Goal: Task Accomplishment & Management: Manage account settings

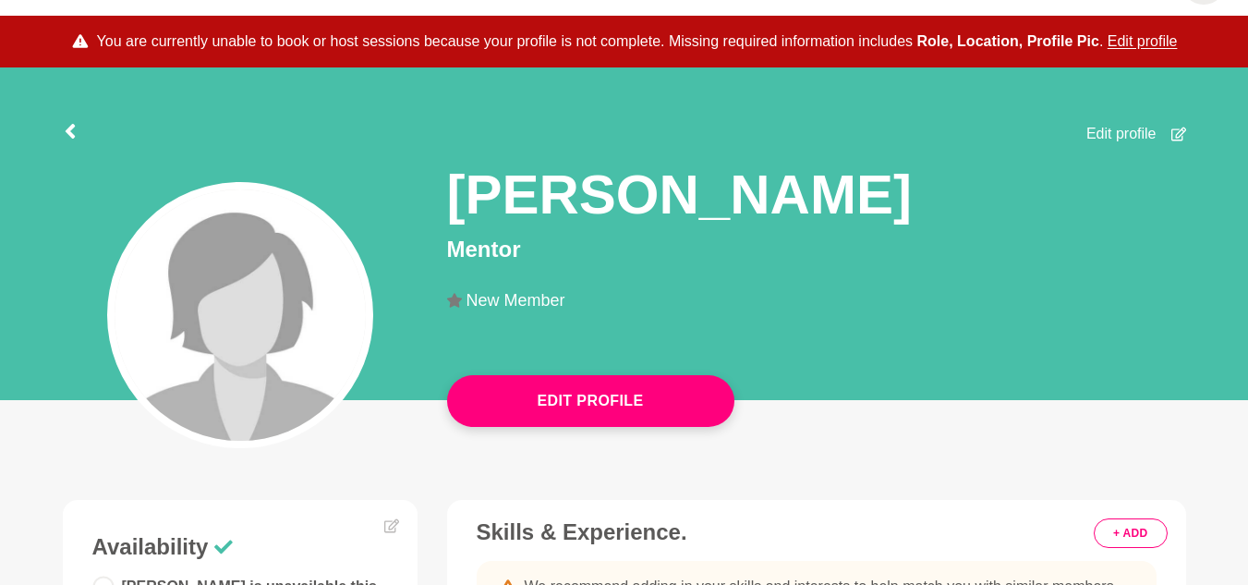
scroll to position [92, 0]
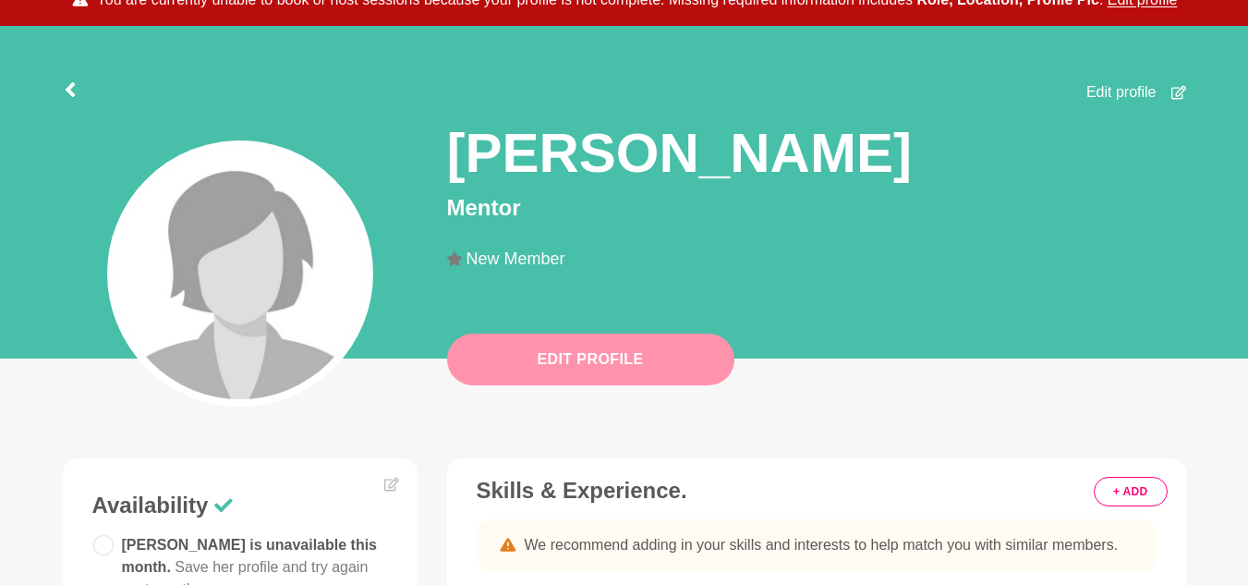
click at [578, 357] on button "Edit Profile" at bounding box center [590, 360] width 287 height 52
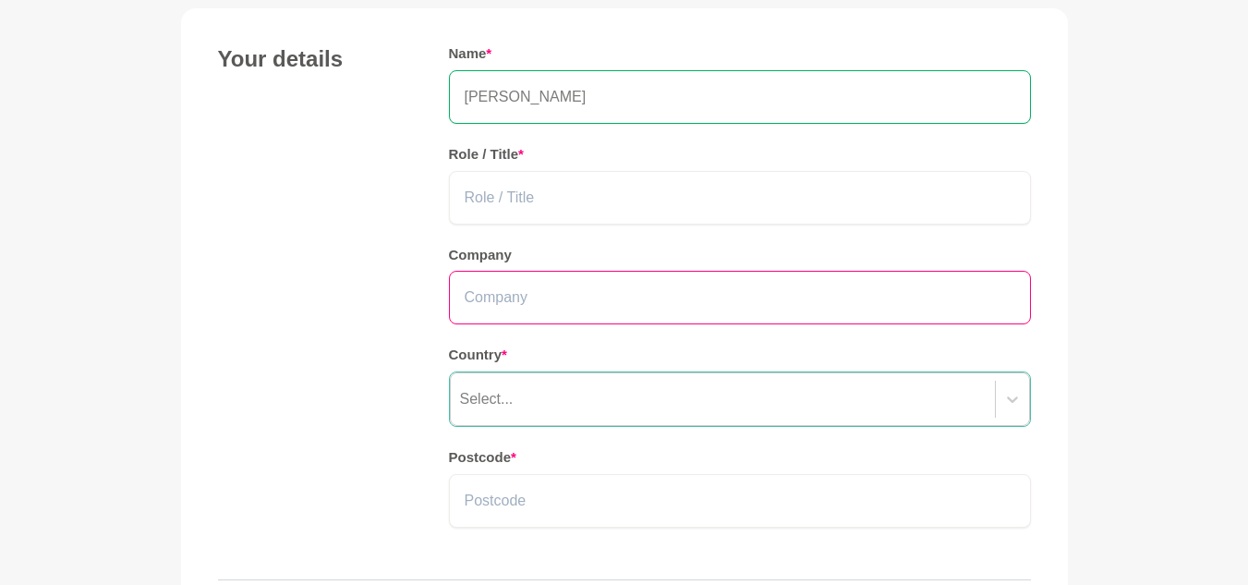
scroll to position [185, 0]
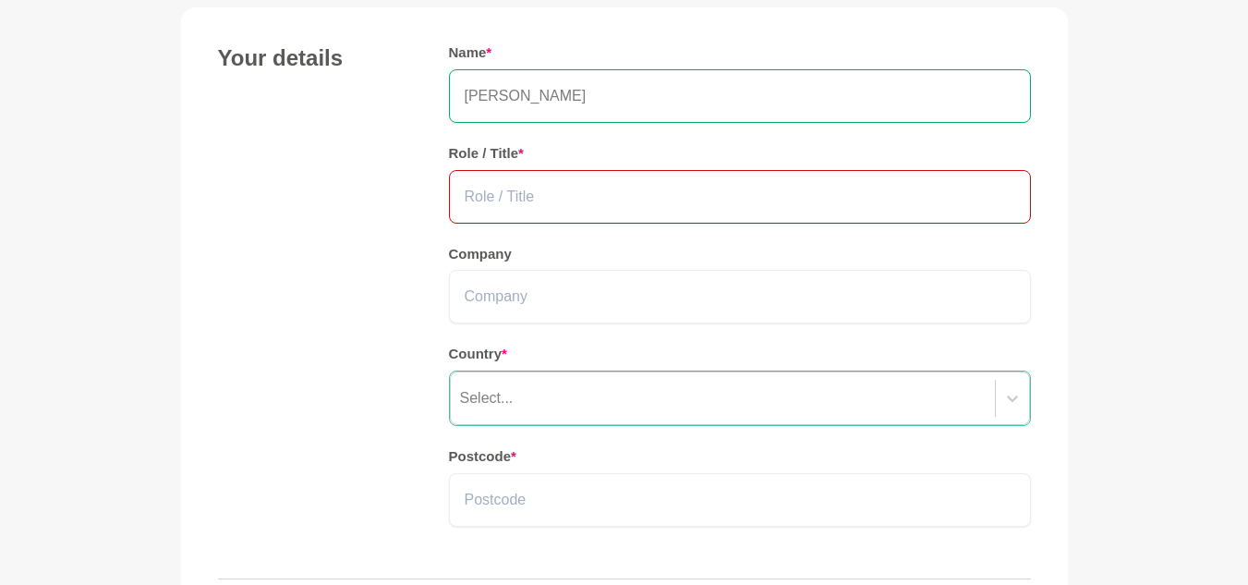
click at [651, 206] on input "text" at bounding box center [740, 197] width 582 height 54
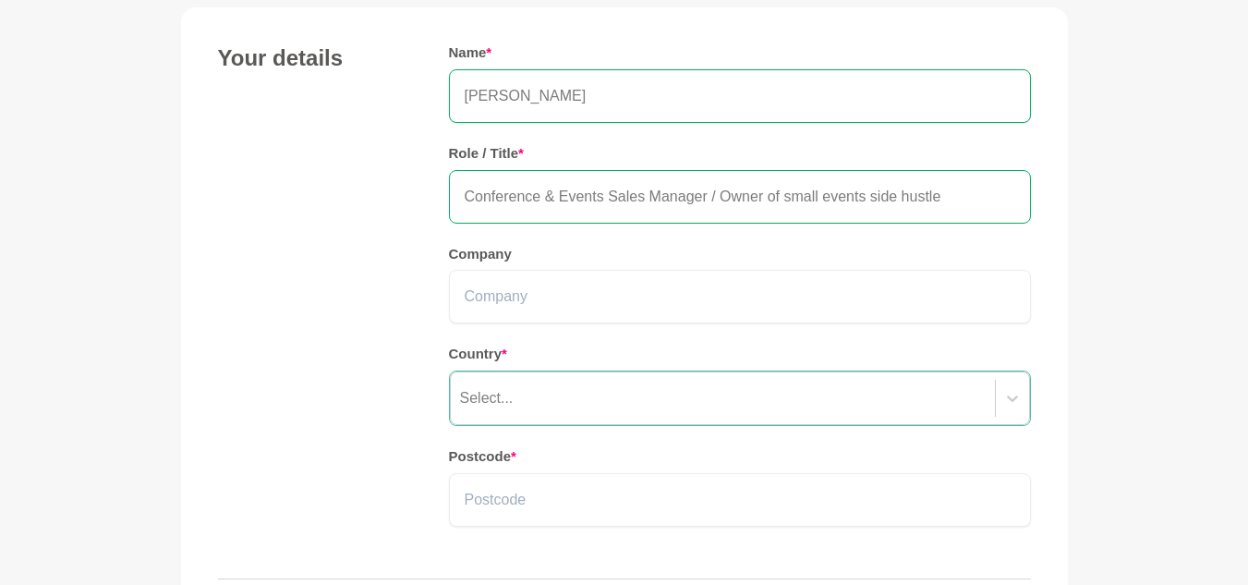
drag, startPoint x: 972, startPoint y: 199, endPoint x: 709, endPoint y: 189, distance: 263.5
click at [709, 189] on input "Conference & Events Sales Manager / Owner of small events side hustle" at bounding box center [740, 197] width 582 height 54
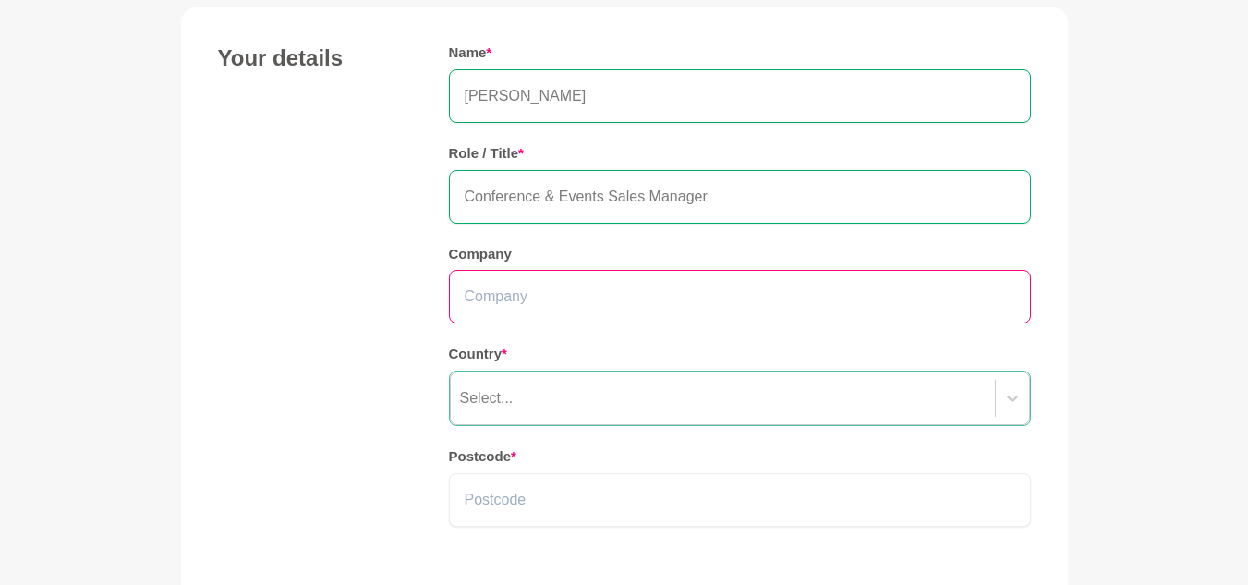
type input "Conference & Events Sales Manager"
click at [496, 310] on input "text" at bounding box center [740, 297] width 582 height 54
drag, startPoint x: 807, startPoint y: 295, endPoint x: 692, endPoint y: 295, distance: 114.6
click at [692, 295] on input "TFE Hotels, Destination Pentridge / Events by R." at bounding box center [740, 297] width 582 height 54
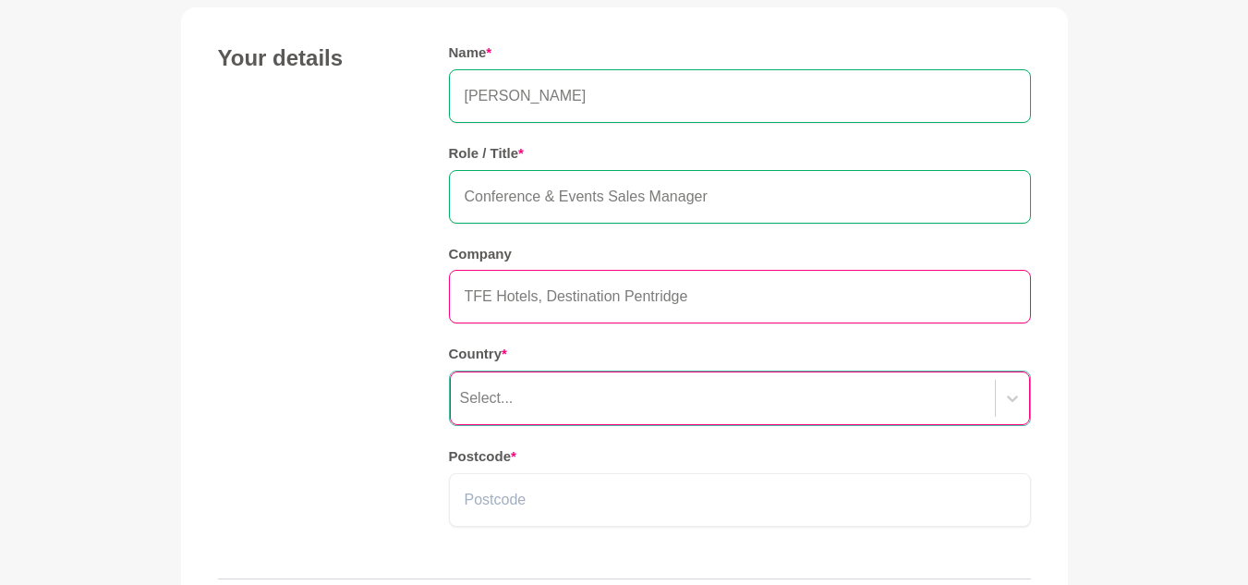
type input "TFE Hotels, Destination Pentridge"
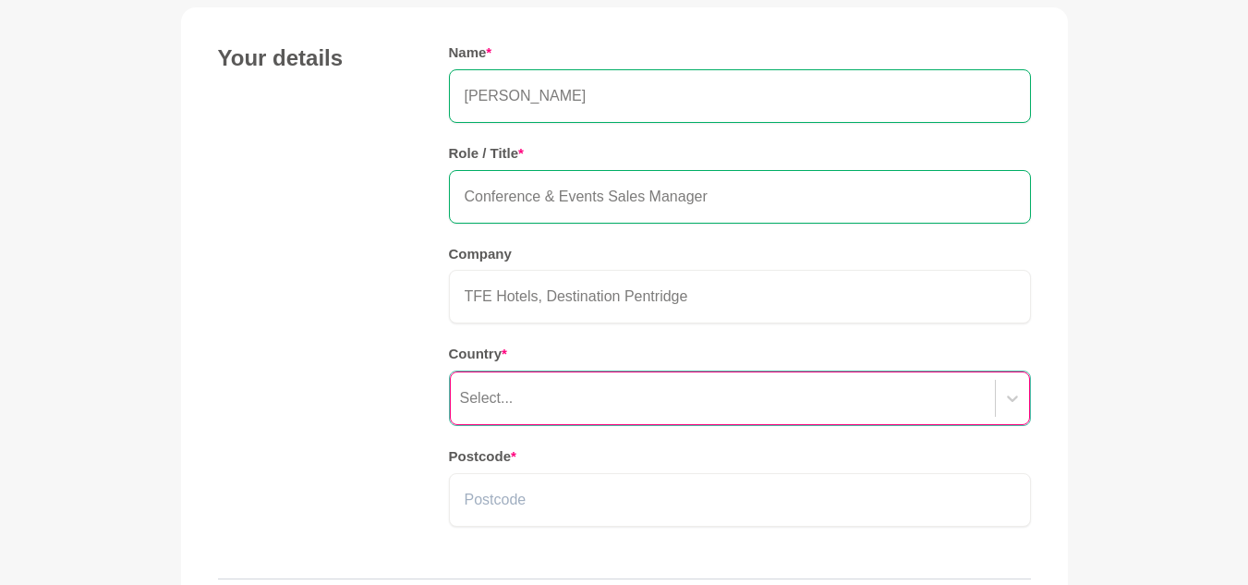
click at [552, 379] on div "Select..." at bounding box center [740, 398] width 580 height 54
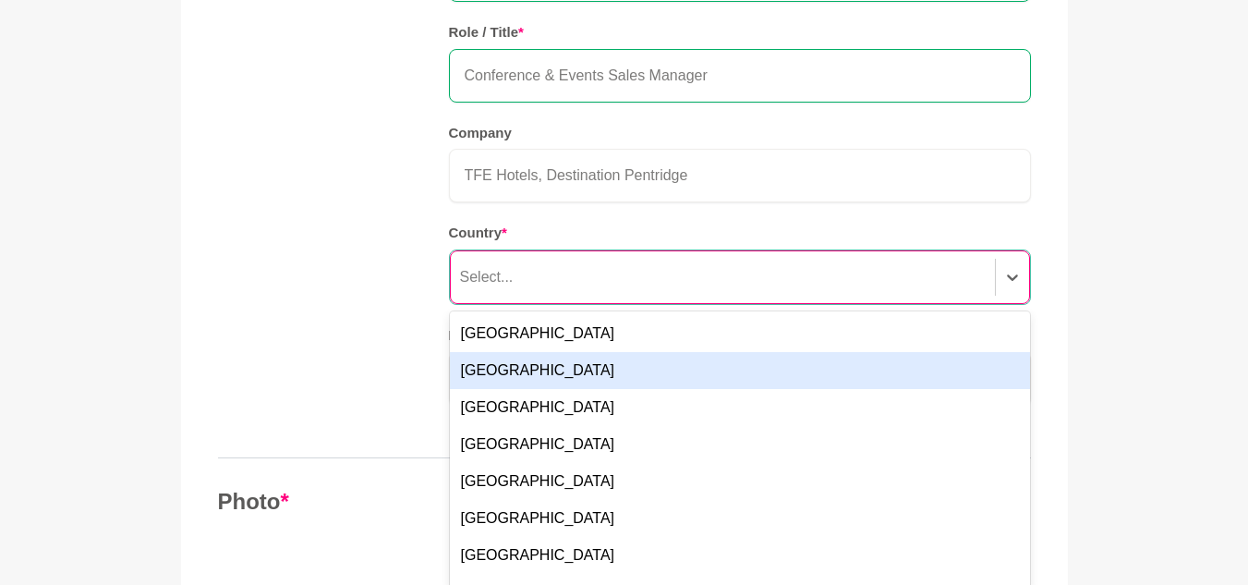
scroll to position [317, 0]
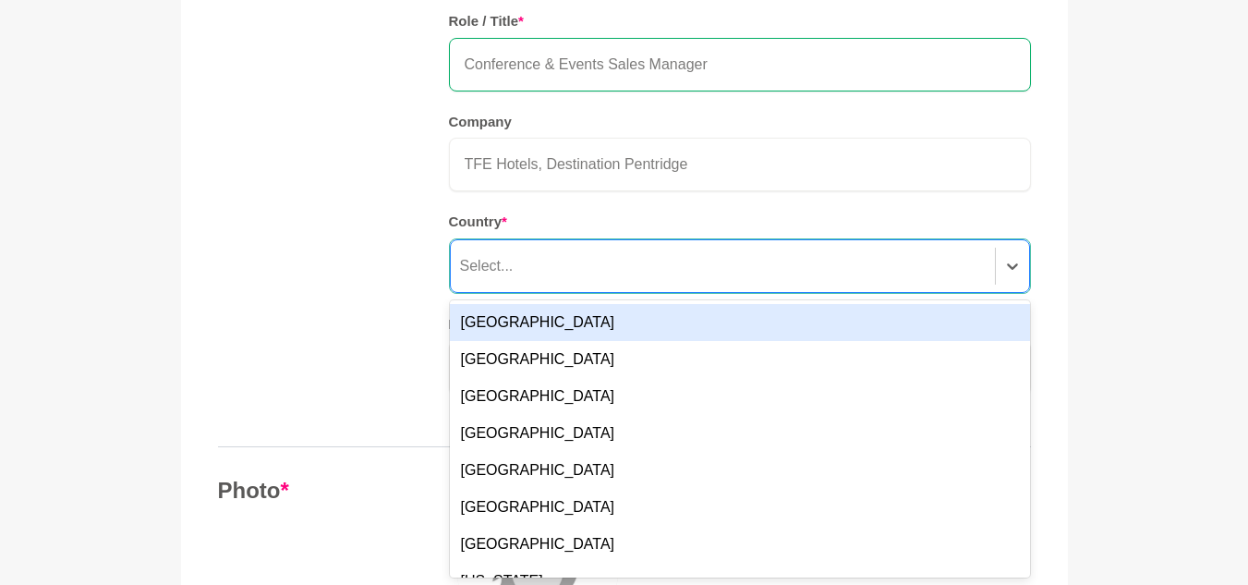
click at [564, 324] on div "[GEOGRAPHIC_DATA]" at bounding box center [740, 322] width 580 height 37
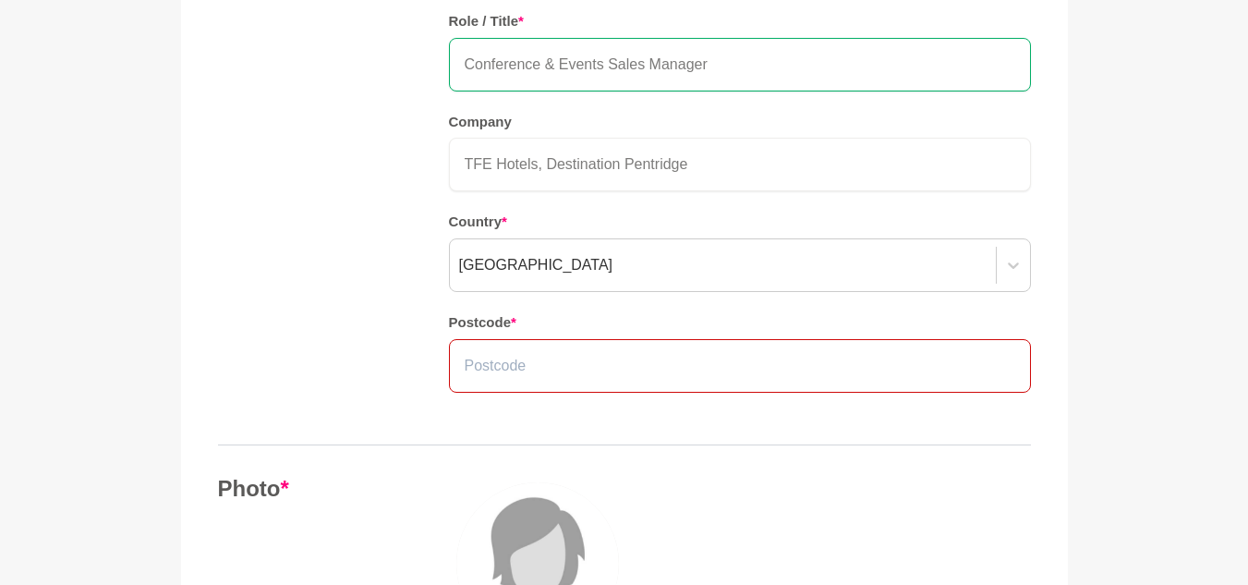
click at [561, 371] on input "text" at bounding box center [740, 366] width 582 height 54
type input "3754"
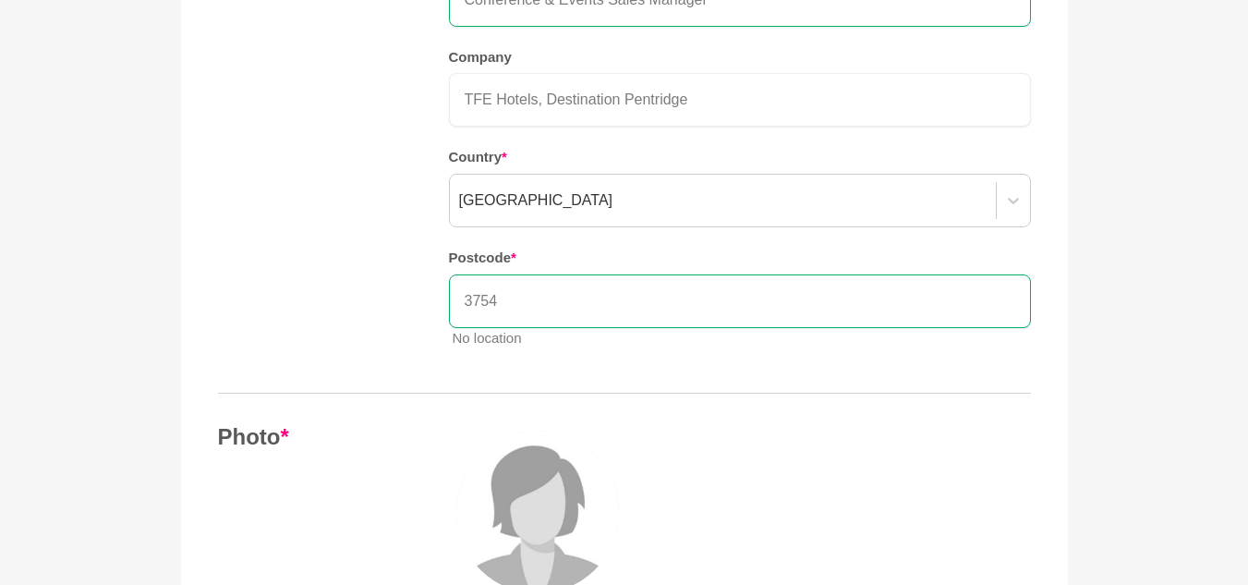
scroll to position [409, 0]
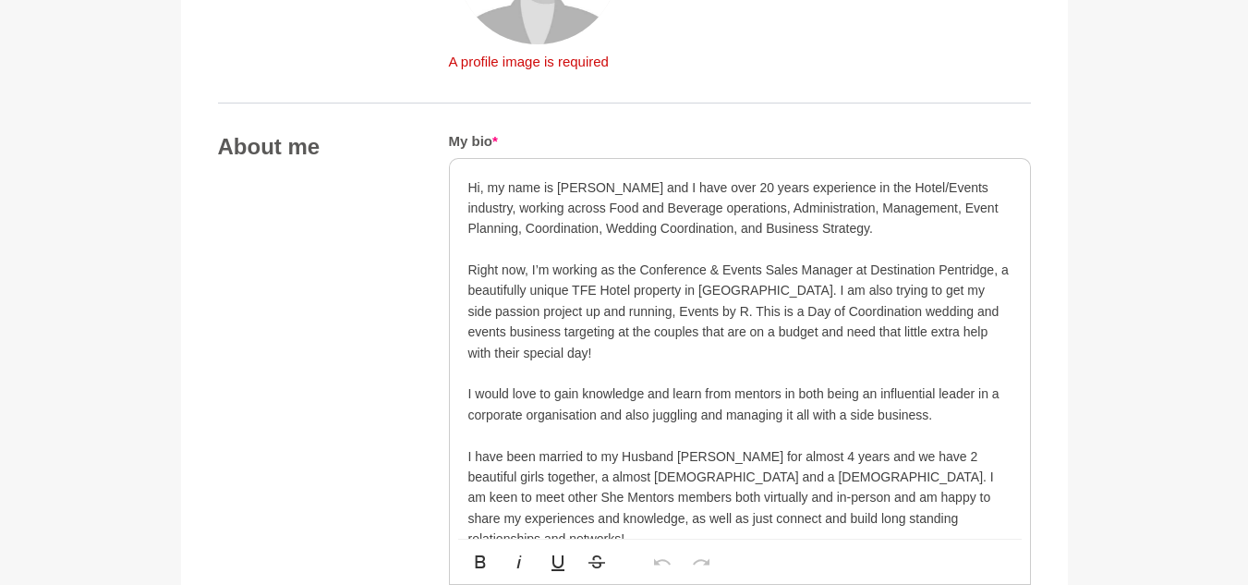
scroll to position [964, 0]
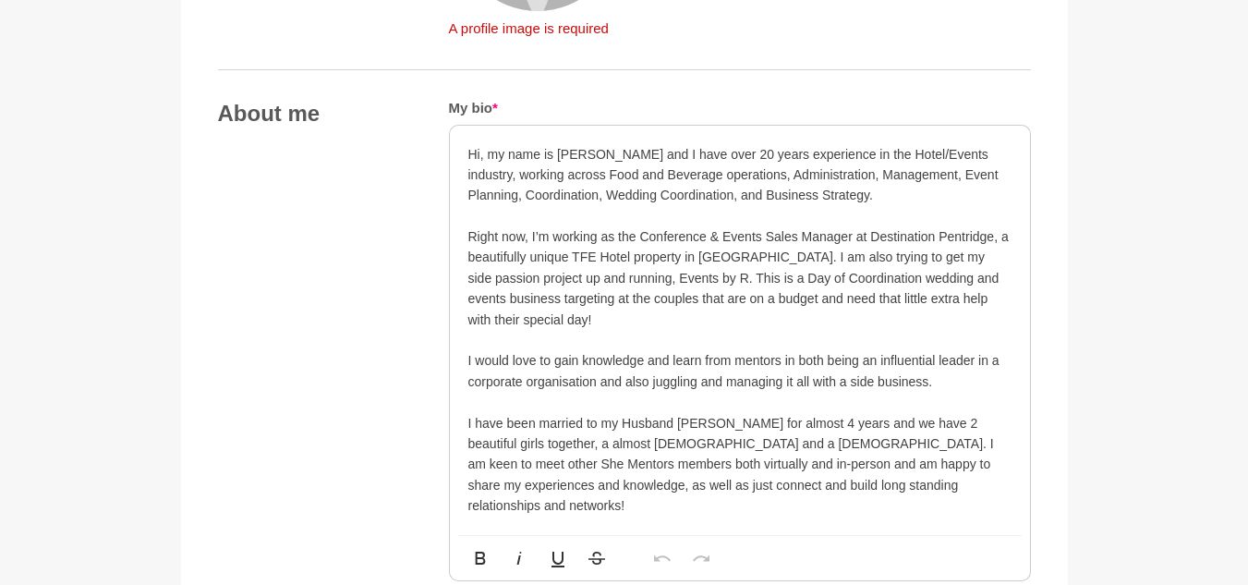
click at [927, 379] on p "I would love to gain knowledge and learn from mentors in both being an influent…" at bounding box center [739, 371] width 543 height 42
click at [928, 383] on p "I would love to gain knowledge and learn from mentors in both being an influent…" at bounding box center [739, 371] width 543 height 42
click at [761, 474] on p "I have been married to my Husband [PERSON_NAME] for almost 4 years and we have …" at bounding box center [739, 464] width 543 height 103
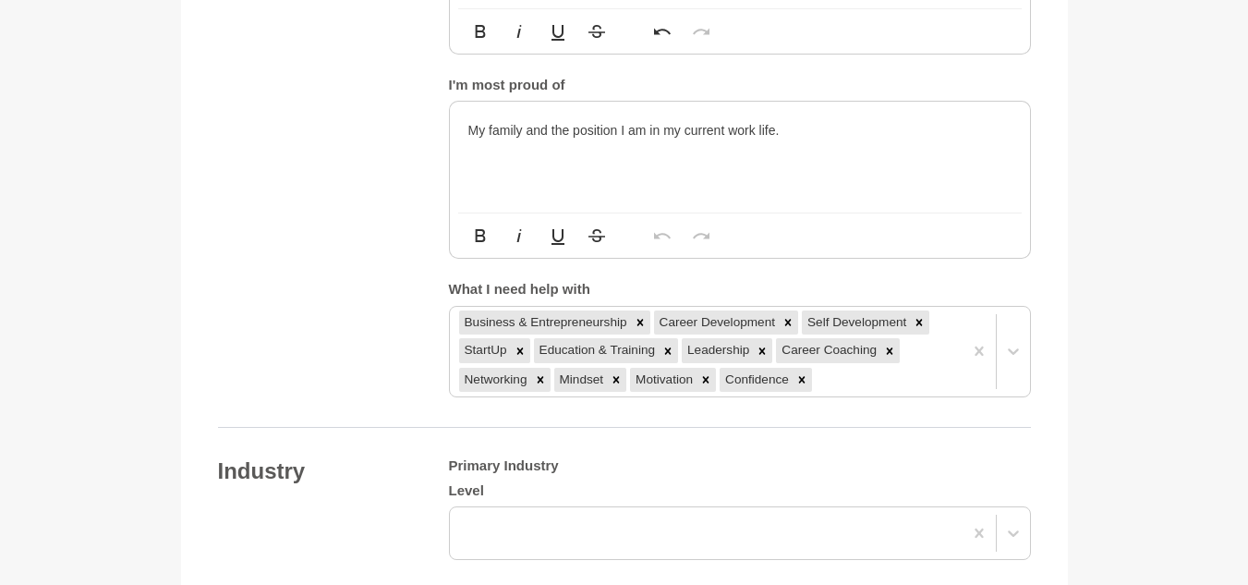
scroll to position [1518, 0]
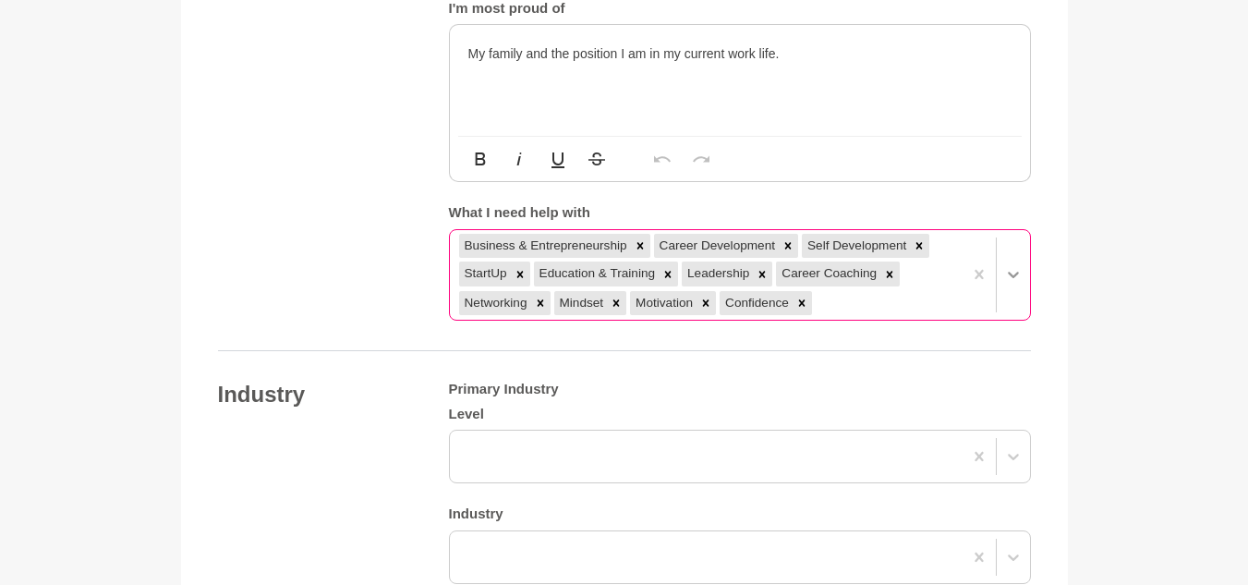
click at [998, 318] on div "Business & Entrepreneurship Career Development Self Development StartUp Educati…" at bounding box center [740, 274] width 582 height 91
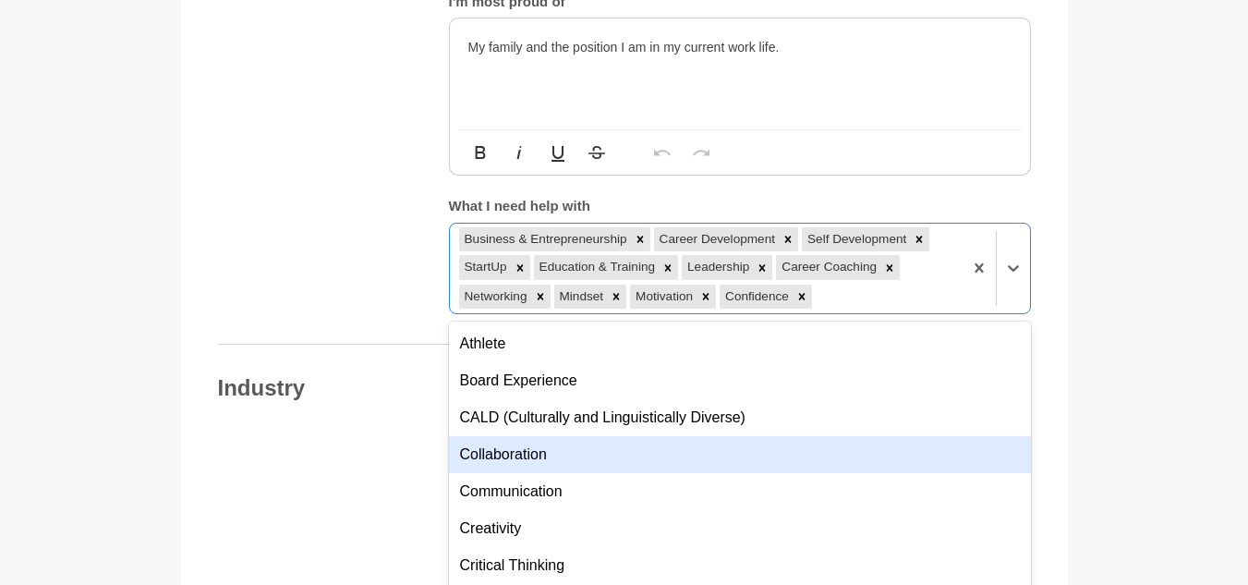
scroll to position [277, 0]
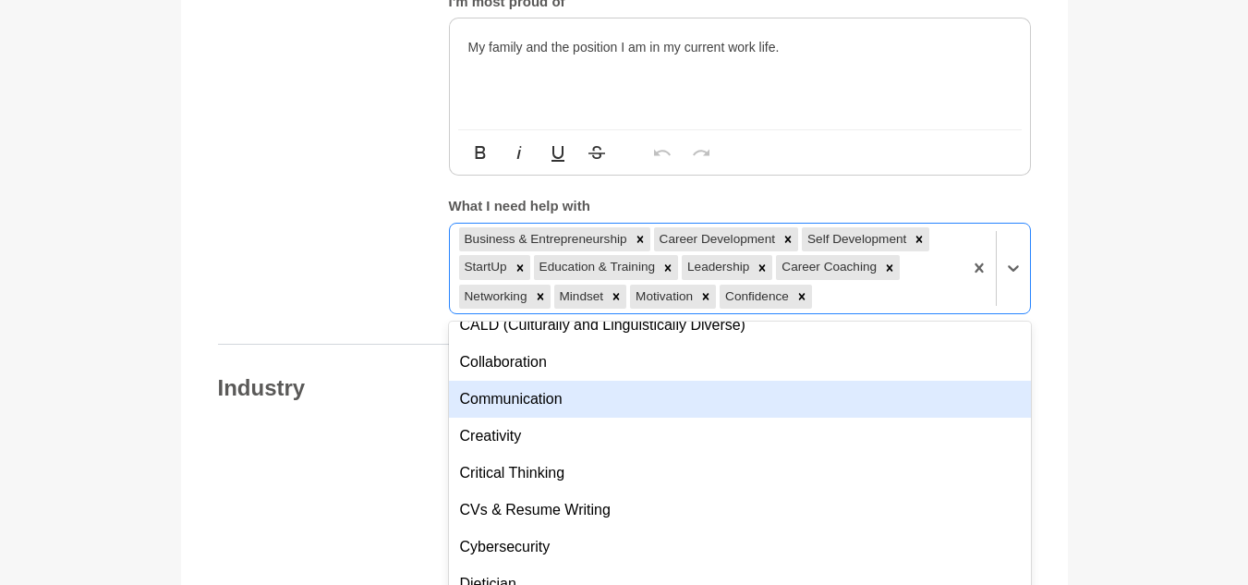
click at [851, 386] on div "Communication" at bounding box center [740, 399] width 582 height 37
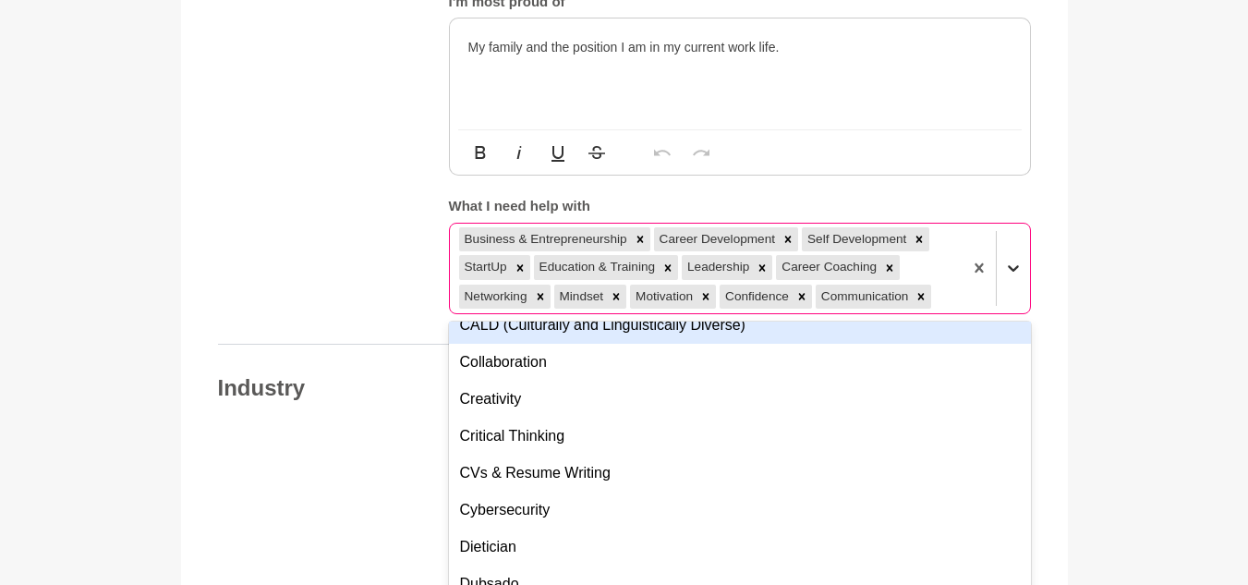
click at [1018, 259] on icon at bounding box center [1013, 268] width 18 height 18
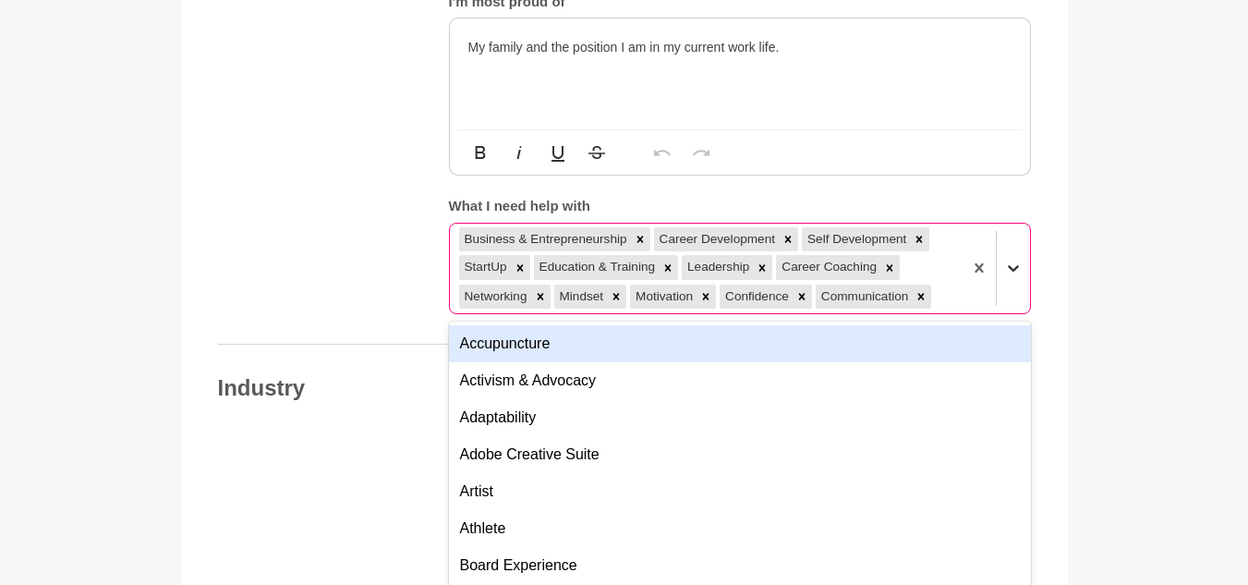
click at [1017, 259] on icon at bounding box center [1013, 268] width 18 height 18
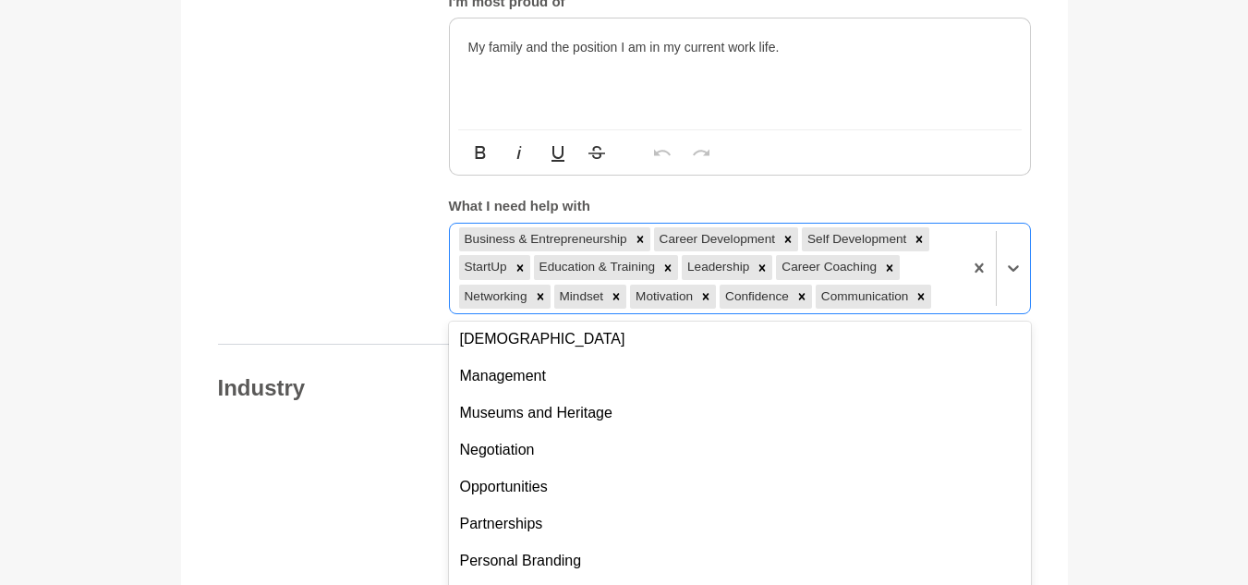
scroll to position [924, 0]
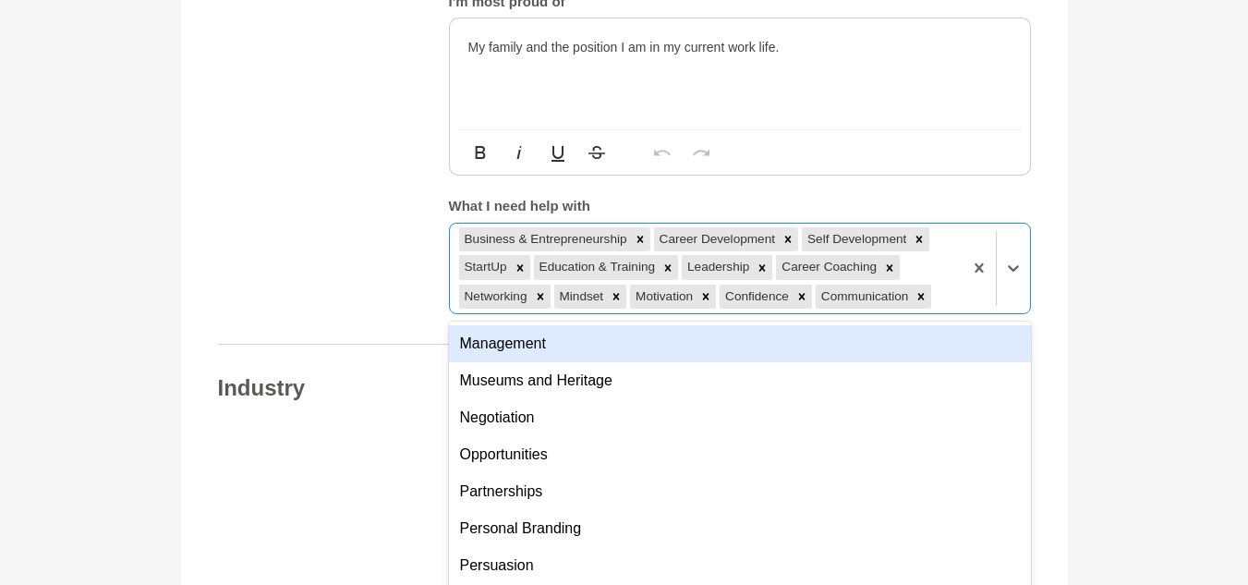
click at [553, 325] on div "Management" at bounding box center [740, 343] width 582 height 37
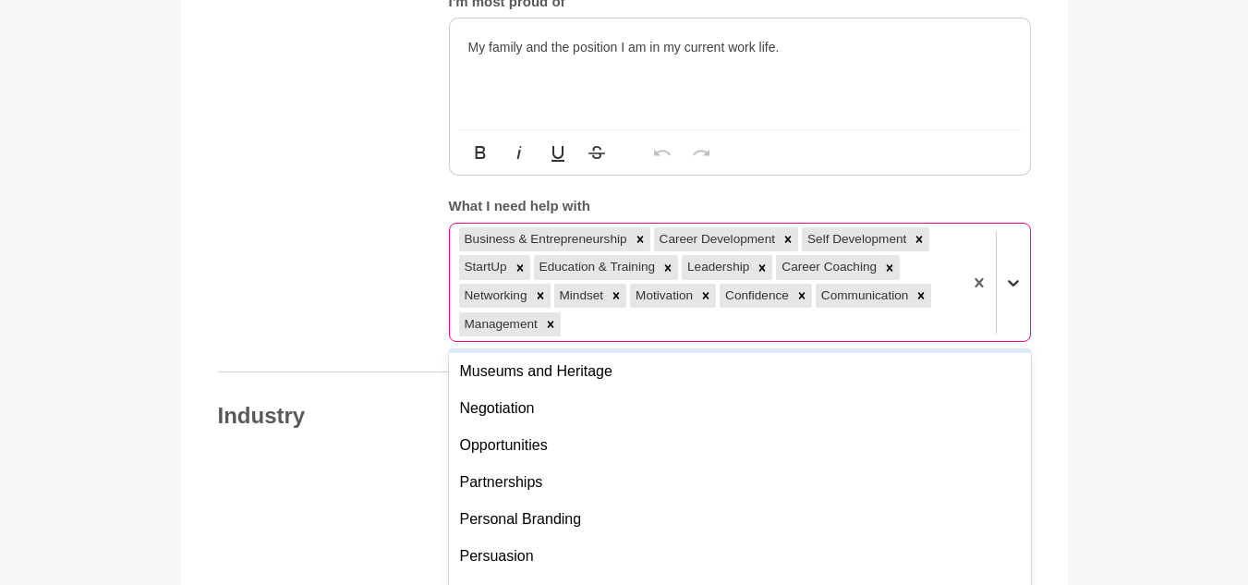
click at [1010, 280] on icon at bounding box center [1013, 283] width 11 height 6
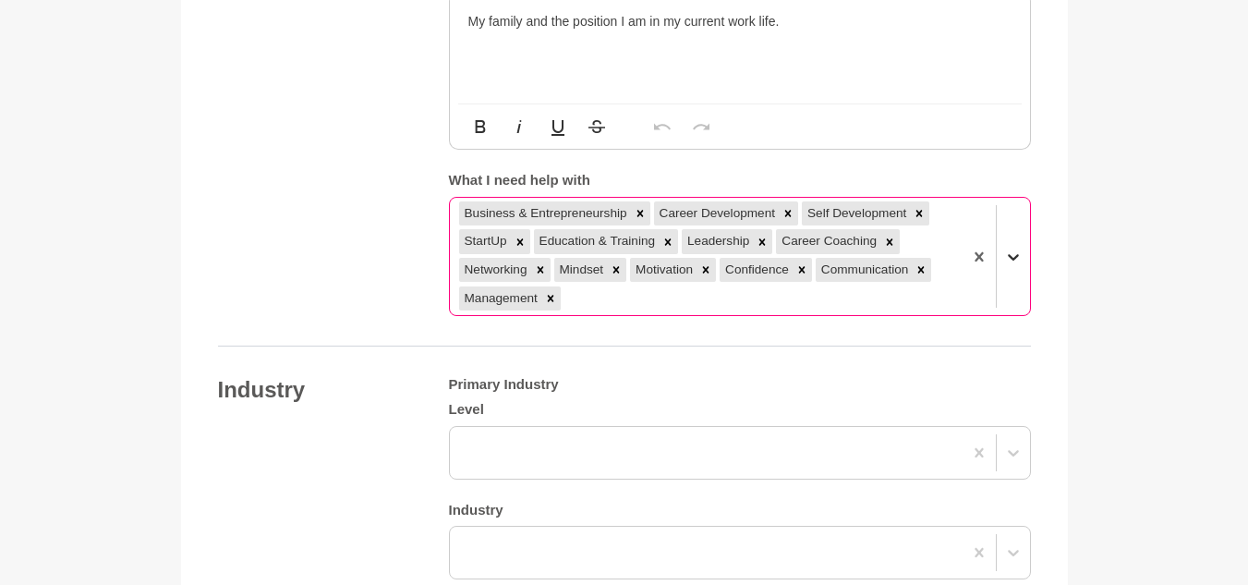
click at [1003, 270] on div at bounding box center [996, 256] width 67 height 117
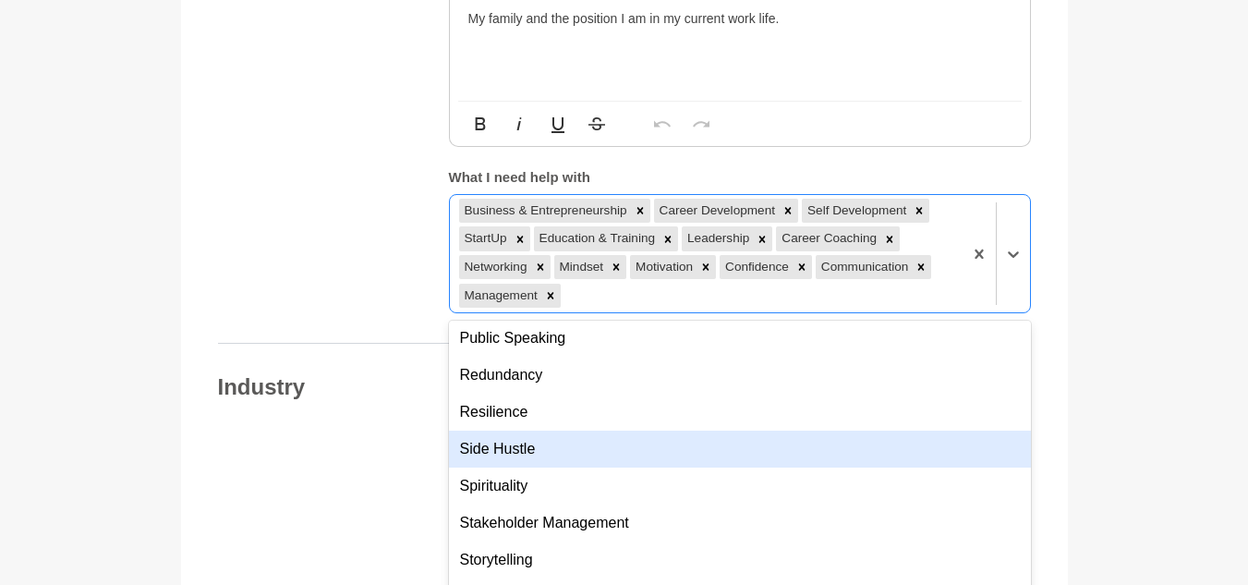
scroll to position [1294, 0]
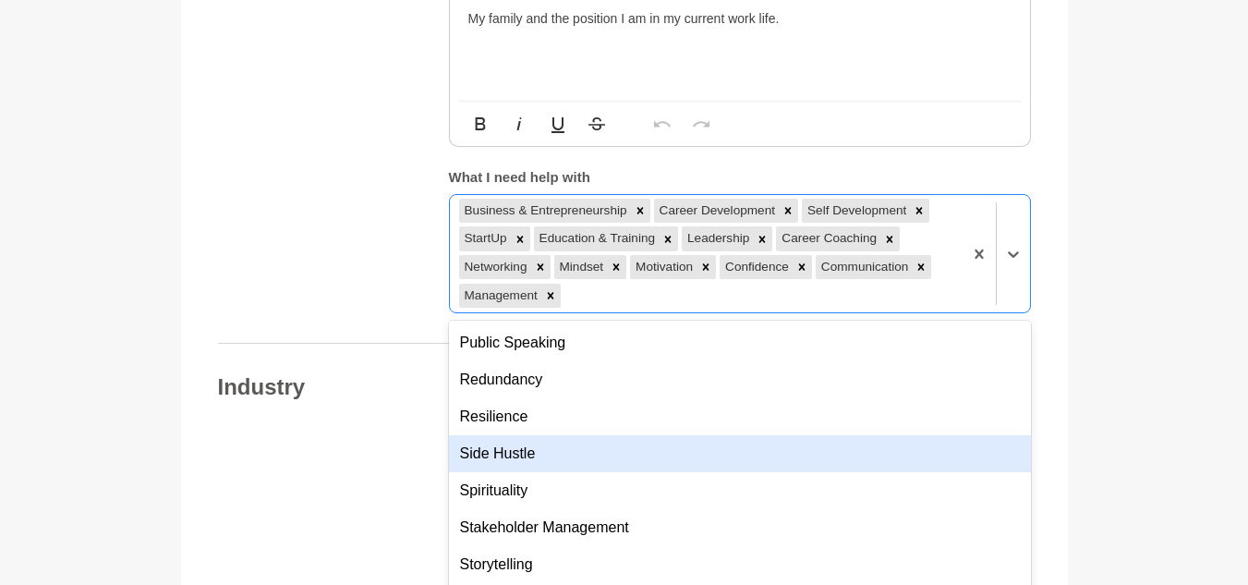
click at [671, 435] on div "Side Hustle" at bounding box center [740, 453] width 582 height 37
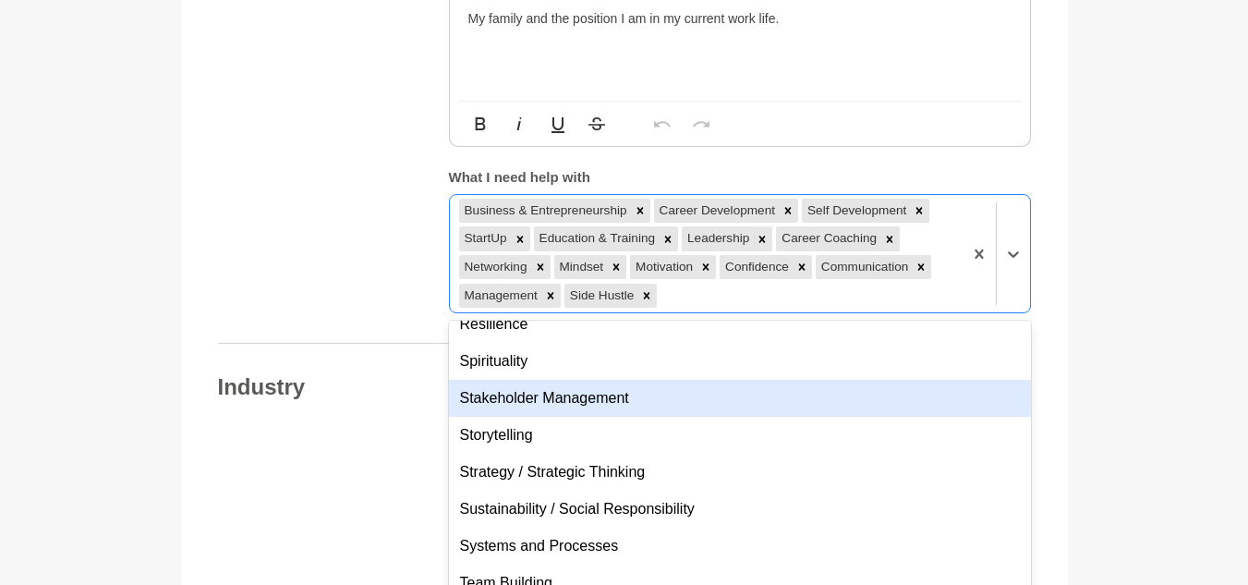
scroll to position [1478, 0]
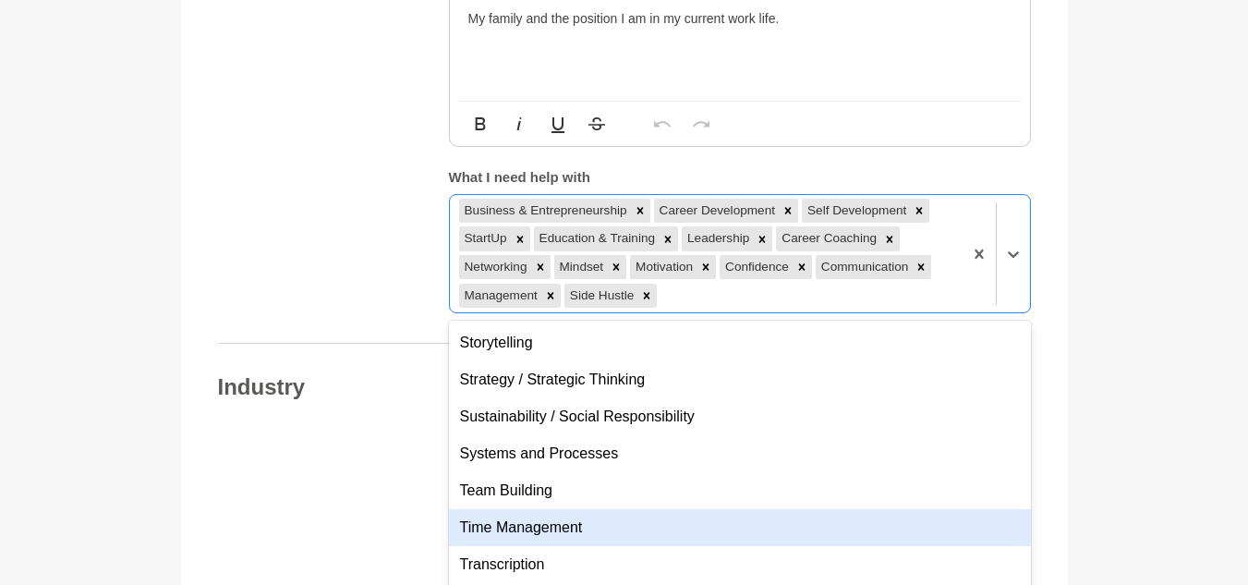
click at [693, 509] on div "Time Management" at bounding box center [740, 527] width 582 height 37
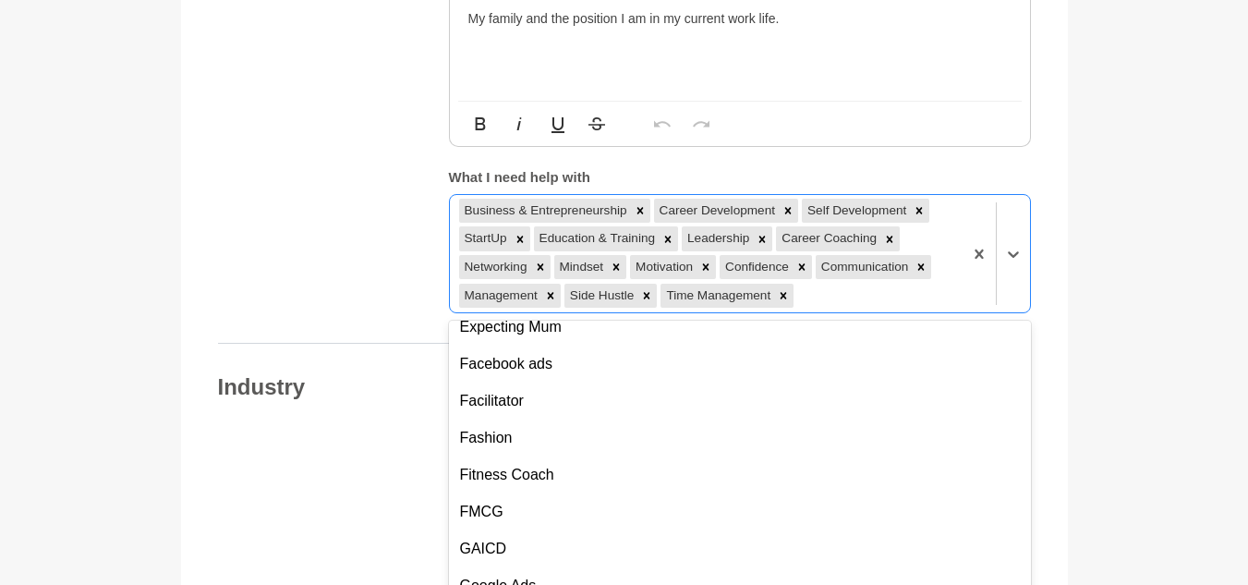
scroll to position [3234, 0]
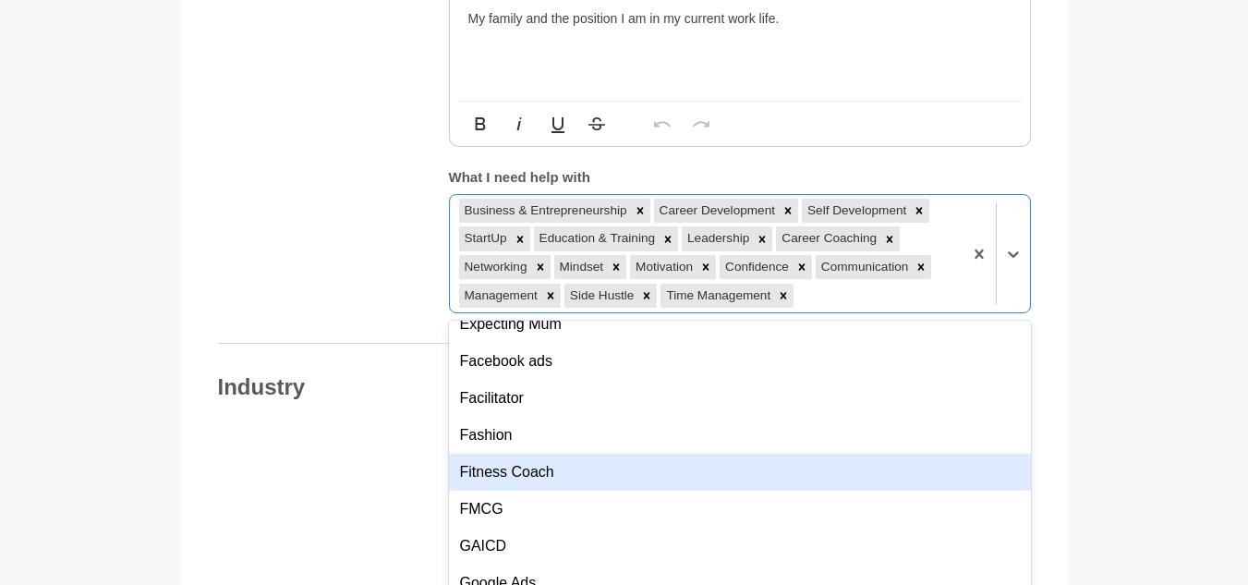
click at [360, 464] on div "Industry Primary Industry Level Industry Secondary Industry Level Industry" at bounding box center [624, 588] width 813 height 430
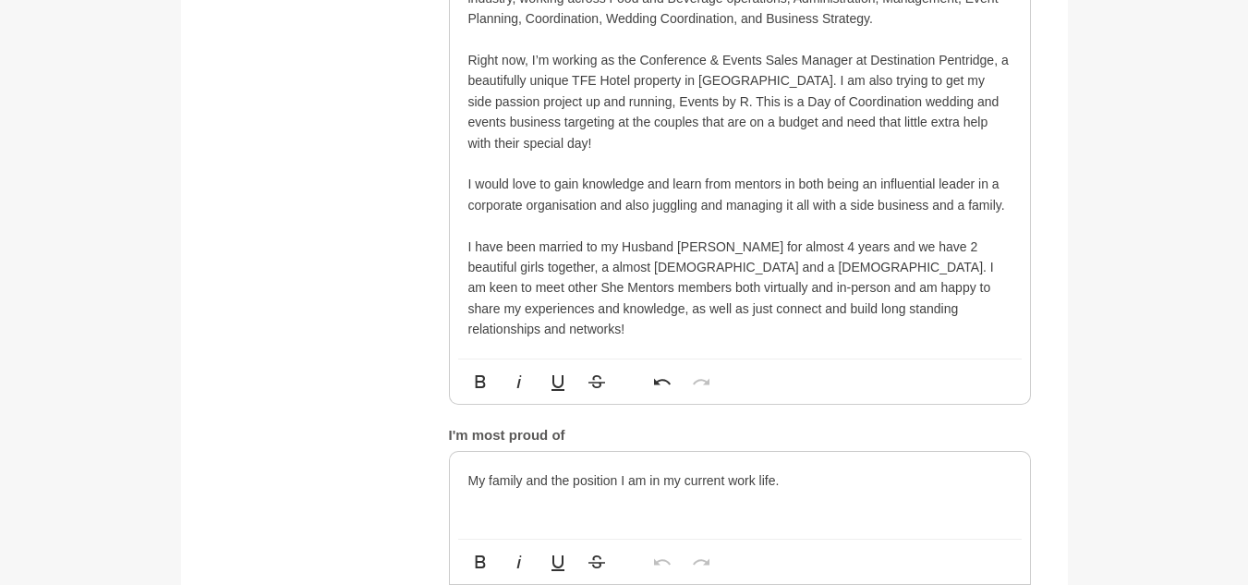
scroll to position [1048, 0]
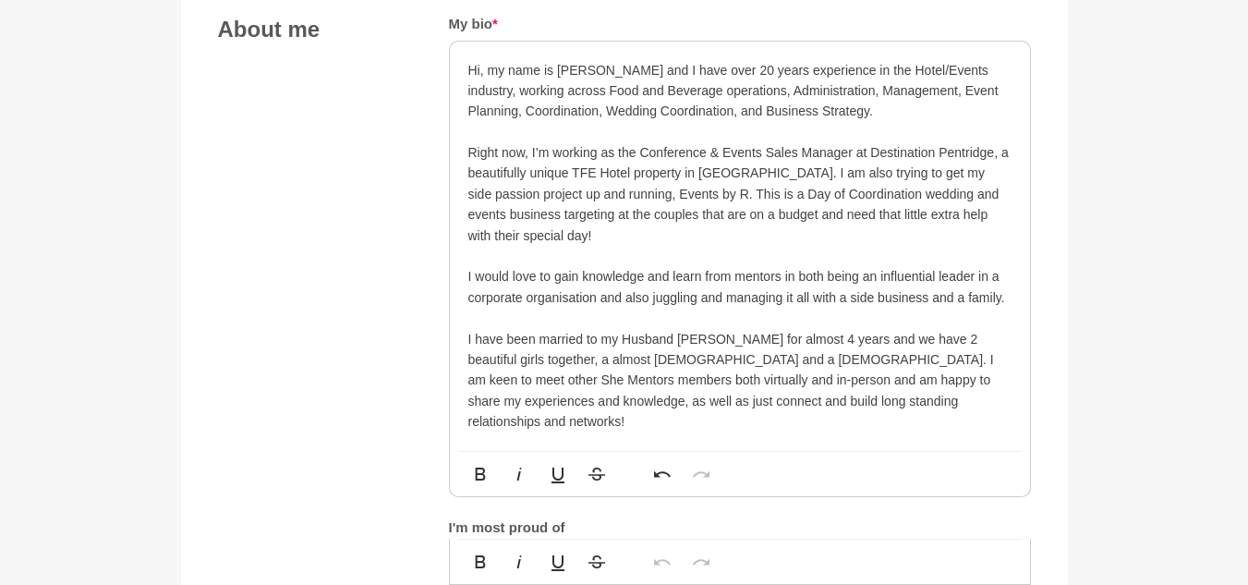
click at [1016, 295] on div "Hi, my name is [PERSON_NAME] and I have over 20 years experience in the Hotel/E…" at bounding box center [740, 246] width 580 height 409
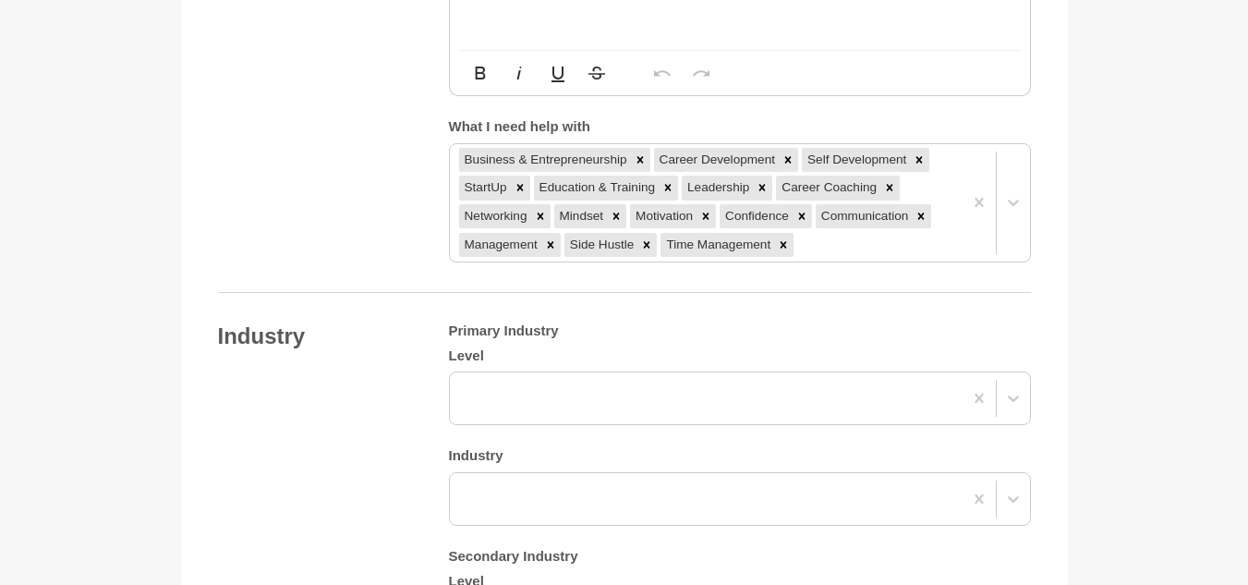
scroll to position [1787, 0]
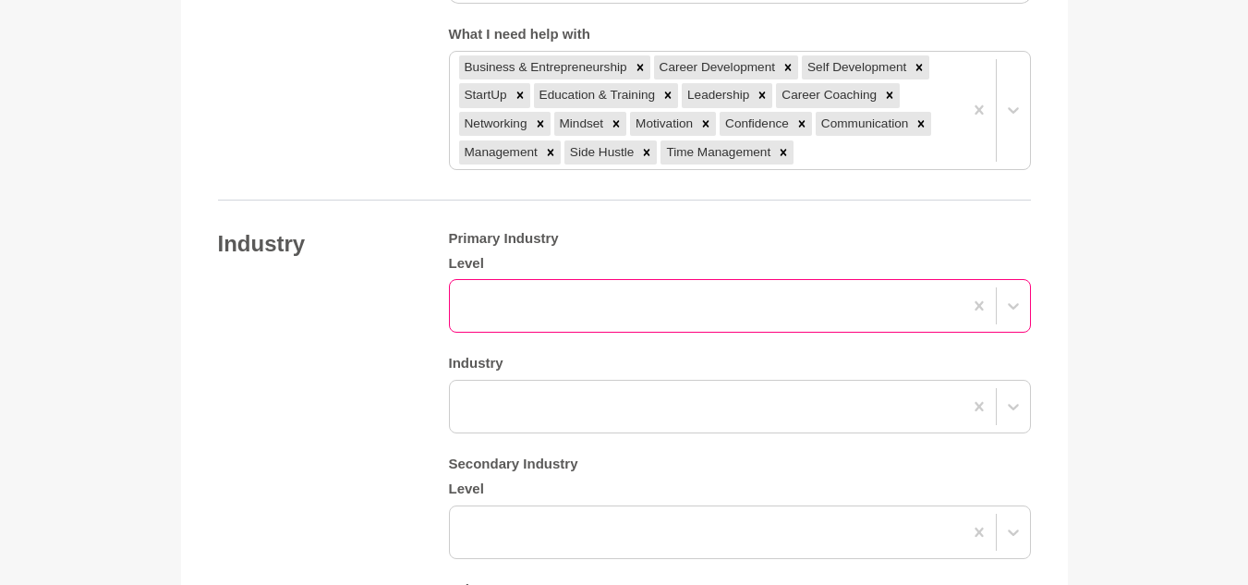
click at [675, 300] on div at bounding box center [706, 305] width 513 height 33
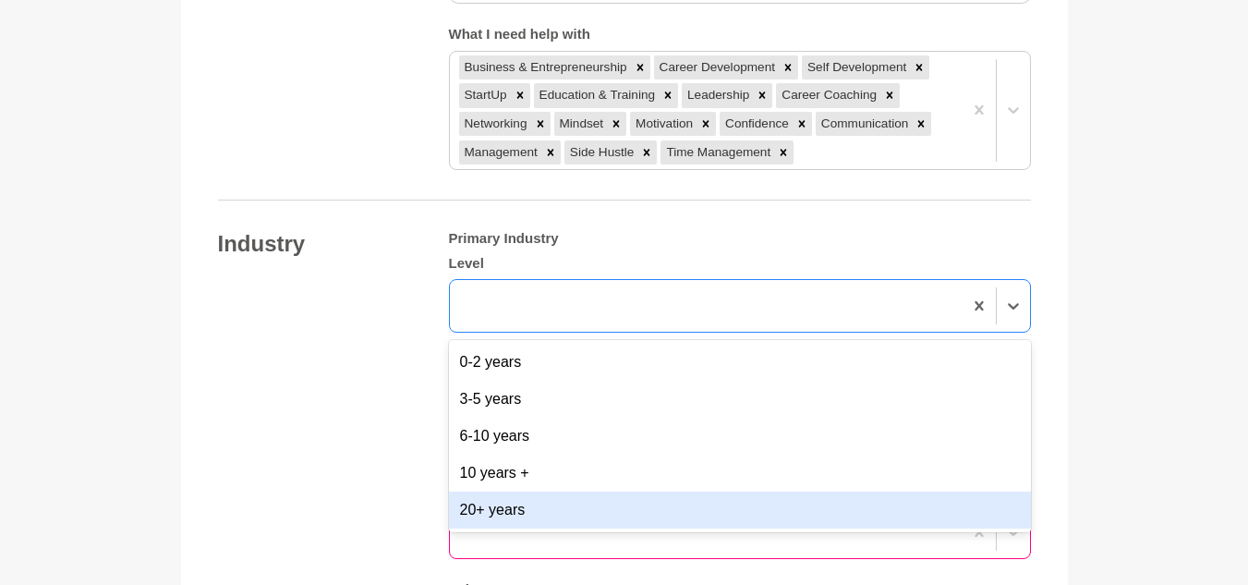
click at [628, 494] on div "20+ years" at bounding box center [740, 510] width 582 height 37
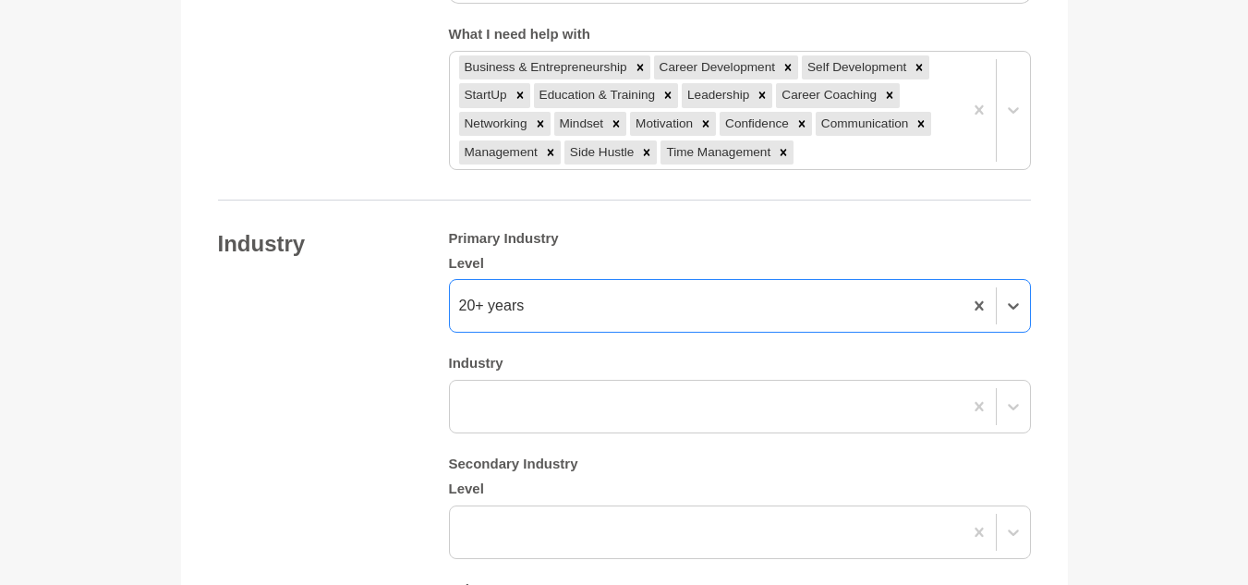
drag, startPoint x: 294, startPoint y: 392, endPoint x: 306, endPoint y: 392, distance: 12.0
click at [295, 392] on div "Industry Primary Industry Level option 20+ years, selected. 0 results available…" at bounding box center [624, 445] width 813 height 430
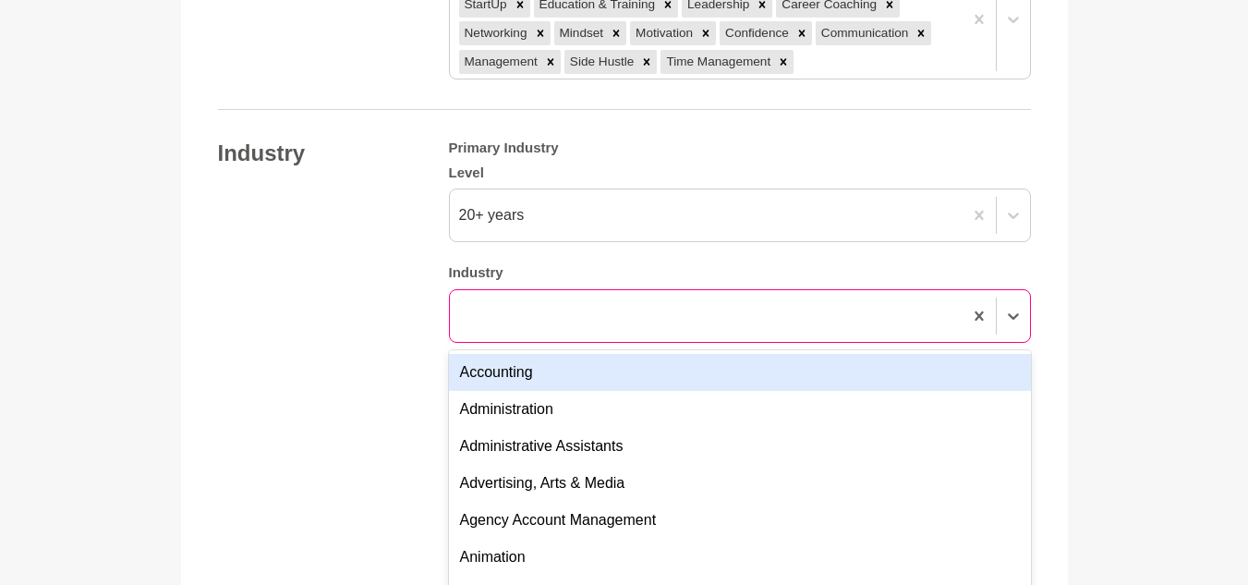
click at [622, 343] on div "option Accounting focused, 1 of 144. 144 results available. Use Up and Down to …" at bounding box center [740, 316] width 582 height 54
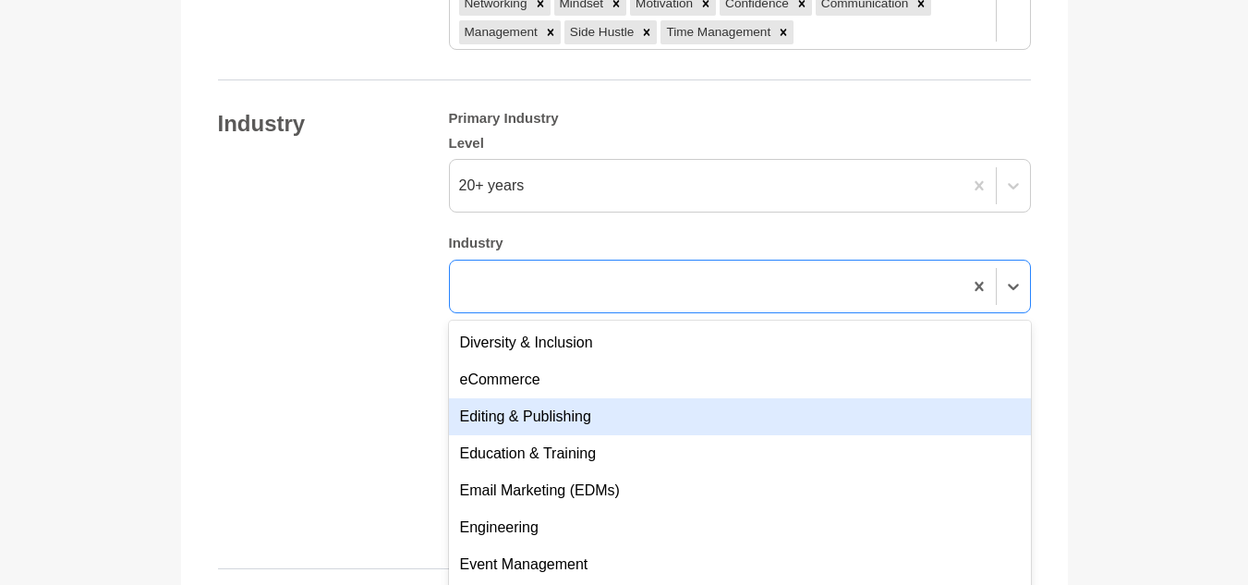
scroll to position [1386, 0]
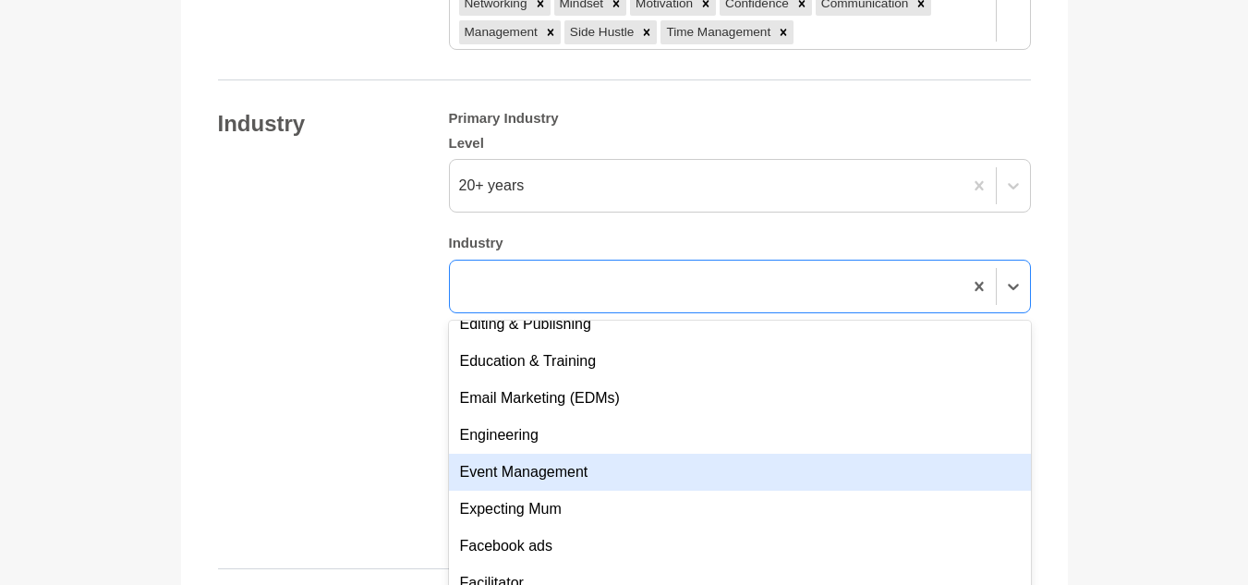
click at [604, 454] on div "Event Management" at bounding box center [740, 472] width 582 height 37
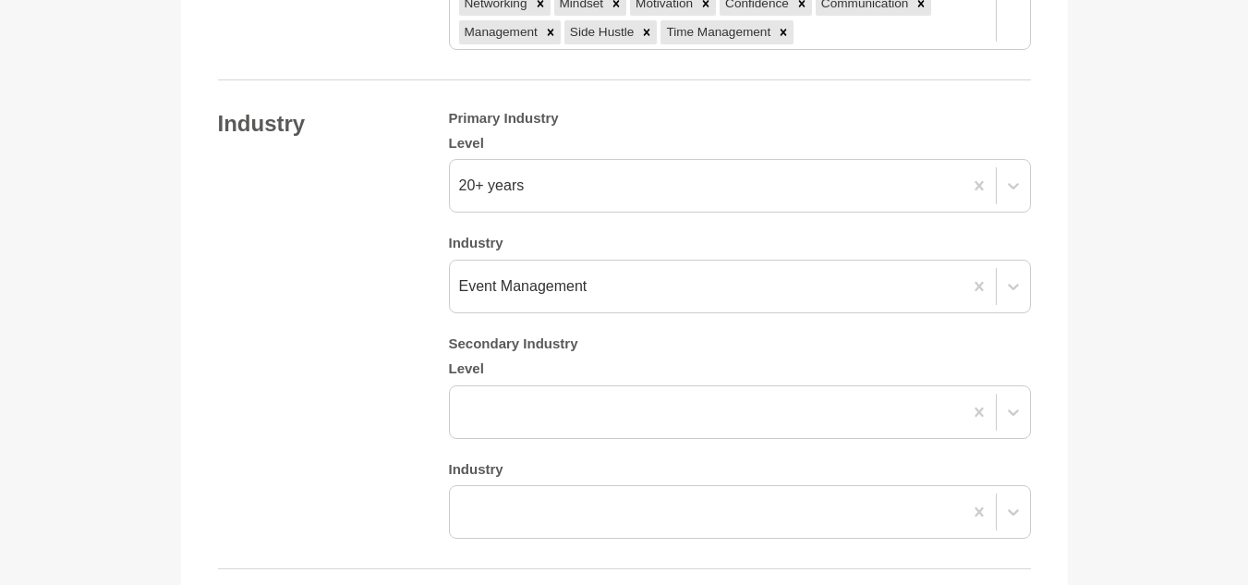
click at [374, 422] on div "Industry Primary Industry Level 20+ years Industry Event Management Secondary I…" at bounding box center [624, 325] width 813 height 430
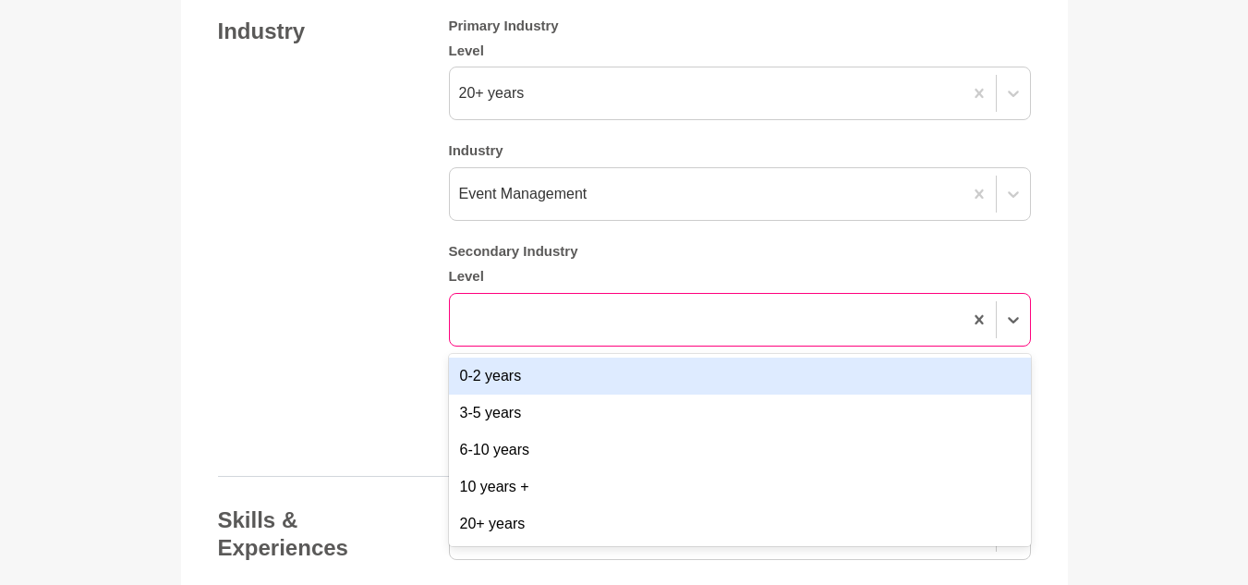
click at [536, 303] on div at bounding box center [706, 319] width 513 height 33
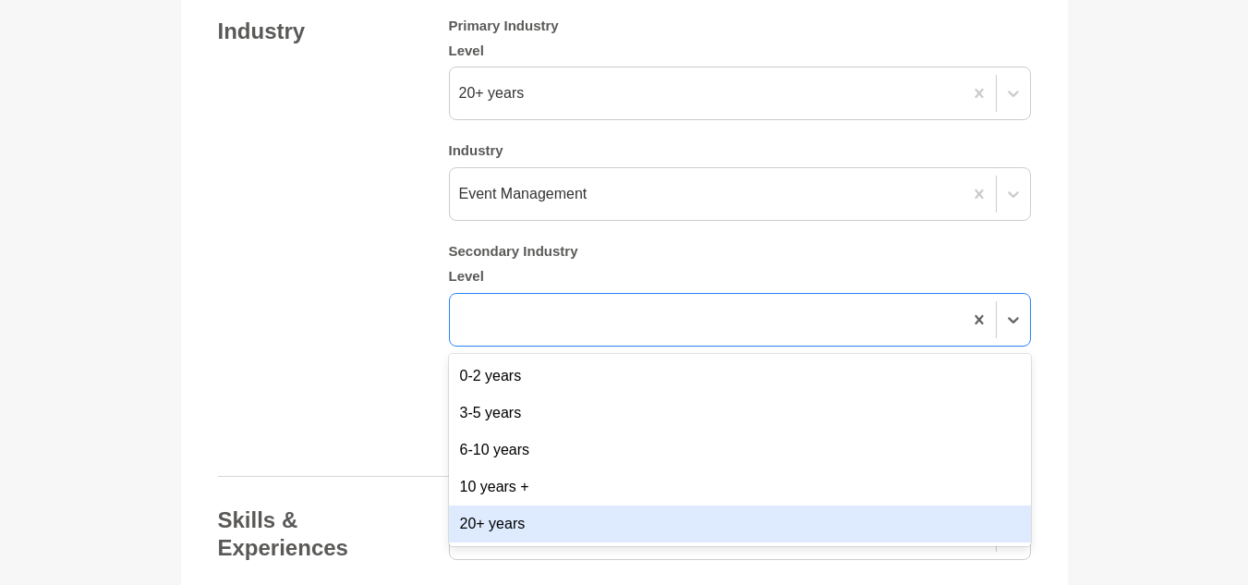
click at [517, 505] on div "20+ years" at bounding box center [740, 523] width 582 height 37
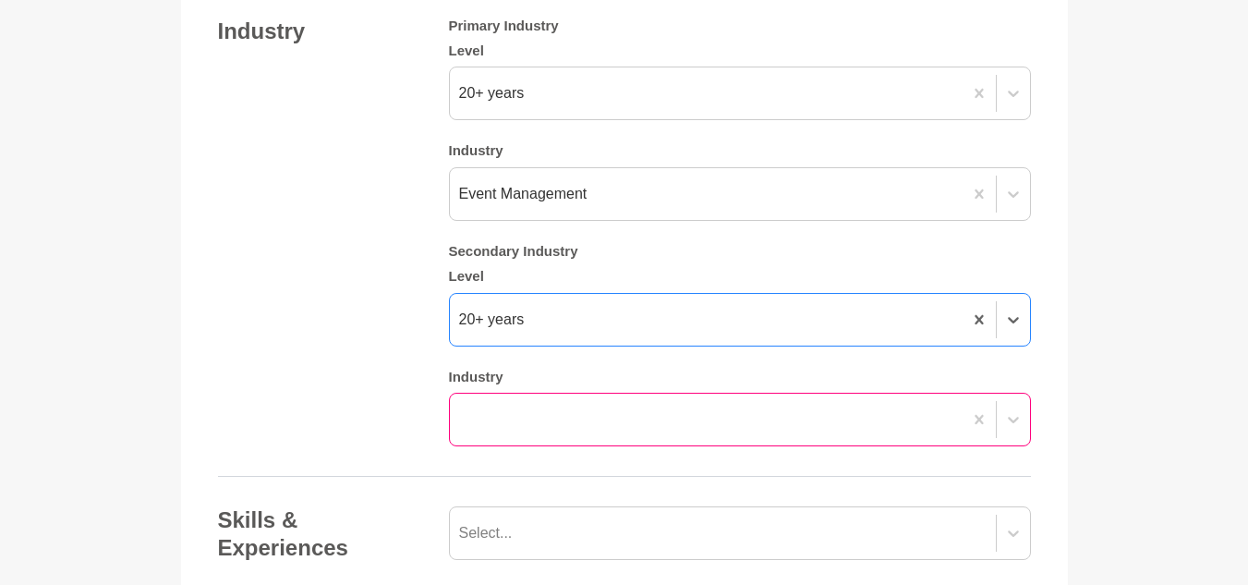
click at [559, 393] on div at bounding box center [740, 420] width 582 height 54
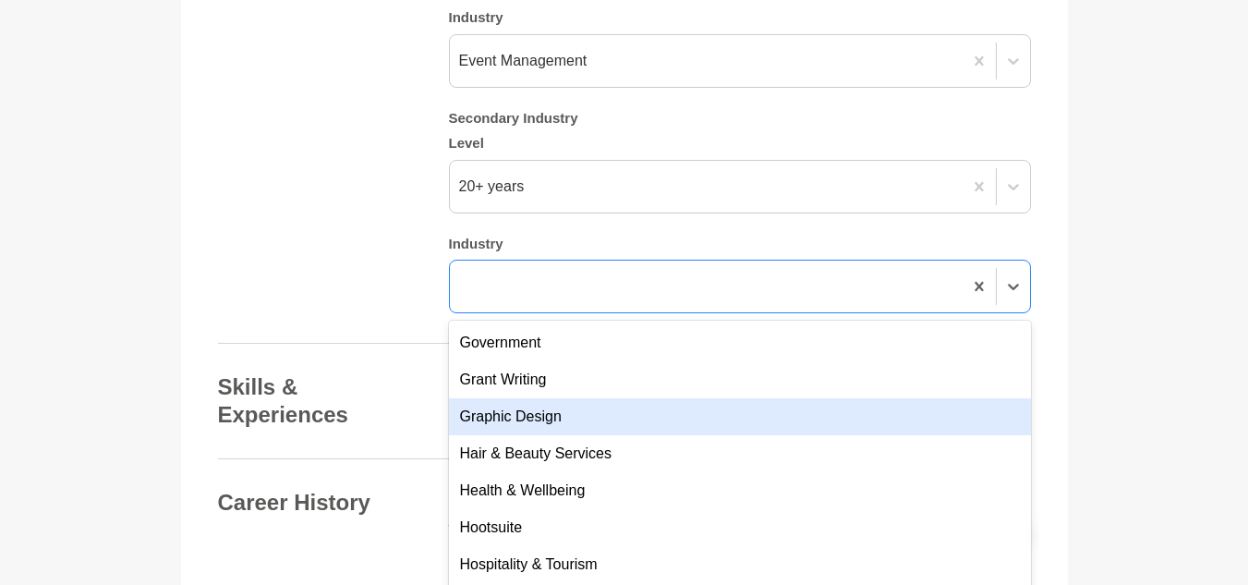
scroll to position [1940, 0]
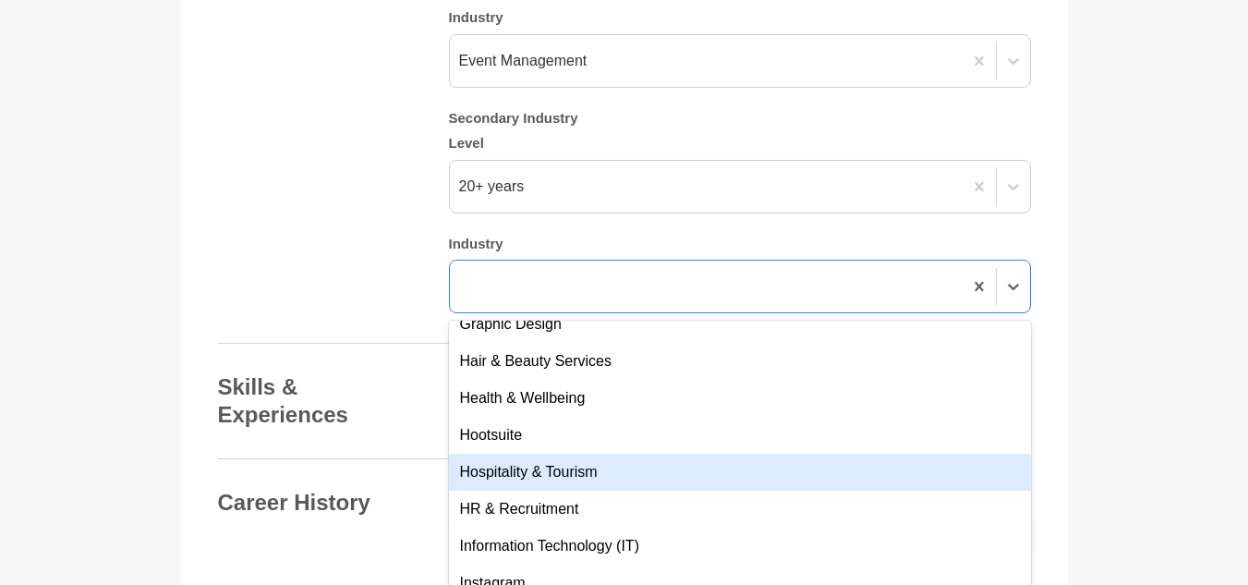
click at [560, 454] on div "Hospitality & Tourism" at bounding box center [740, 472] width 582 height 37
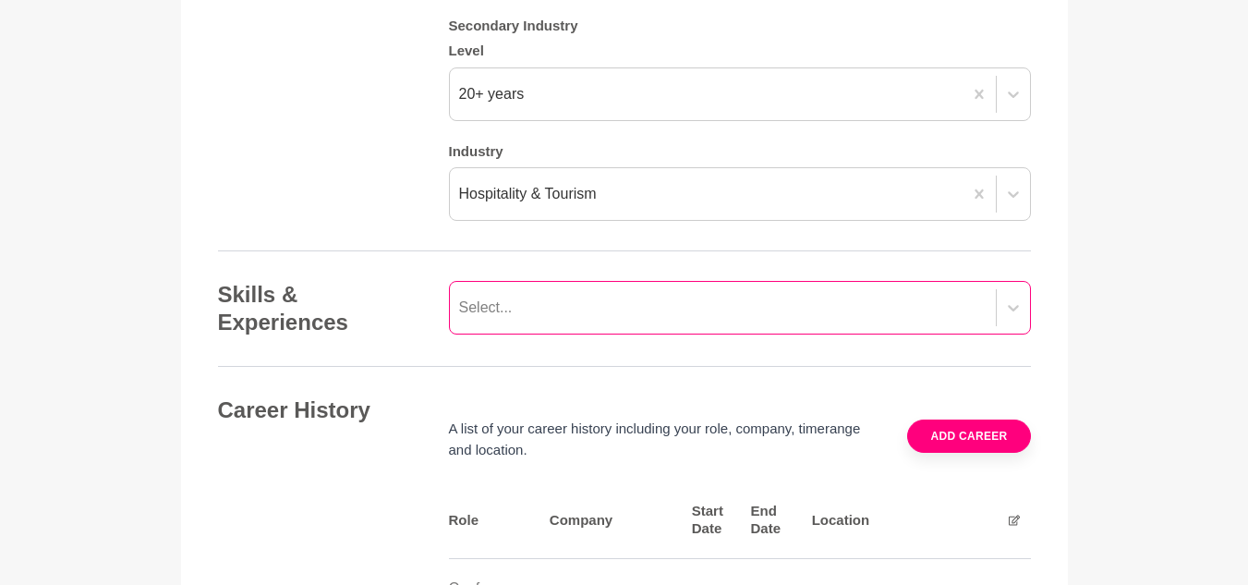
click at [620, 334] on div "Select..." at bounding box center [740, 308] width 582 height 54
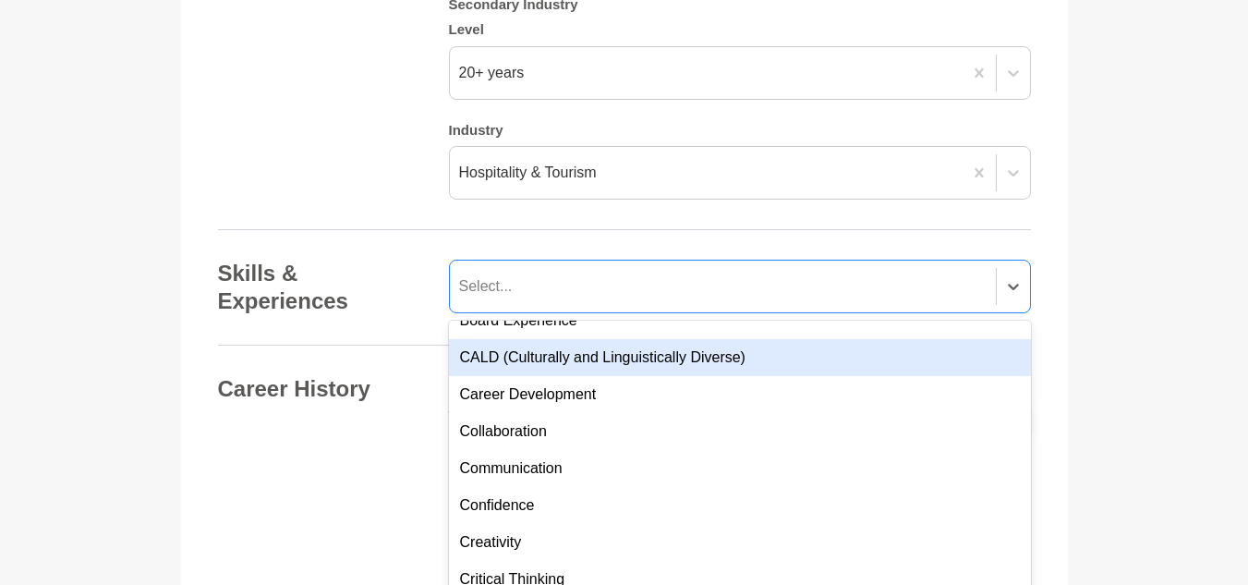
scroll to position [277, 0]
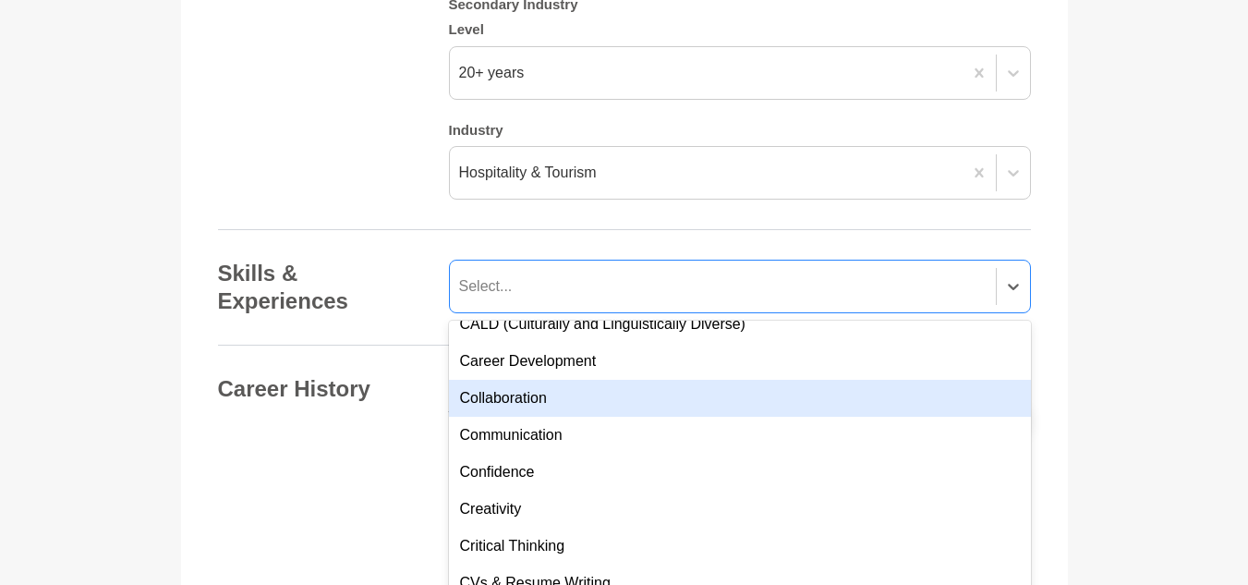
click at [601, 386] on div "Collaboration" at bounding box center [740, 398] width 582 height 37
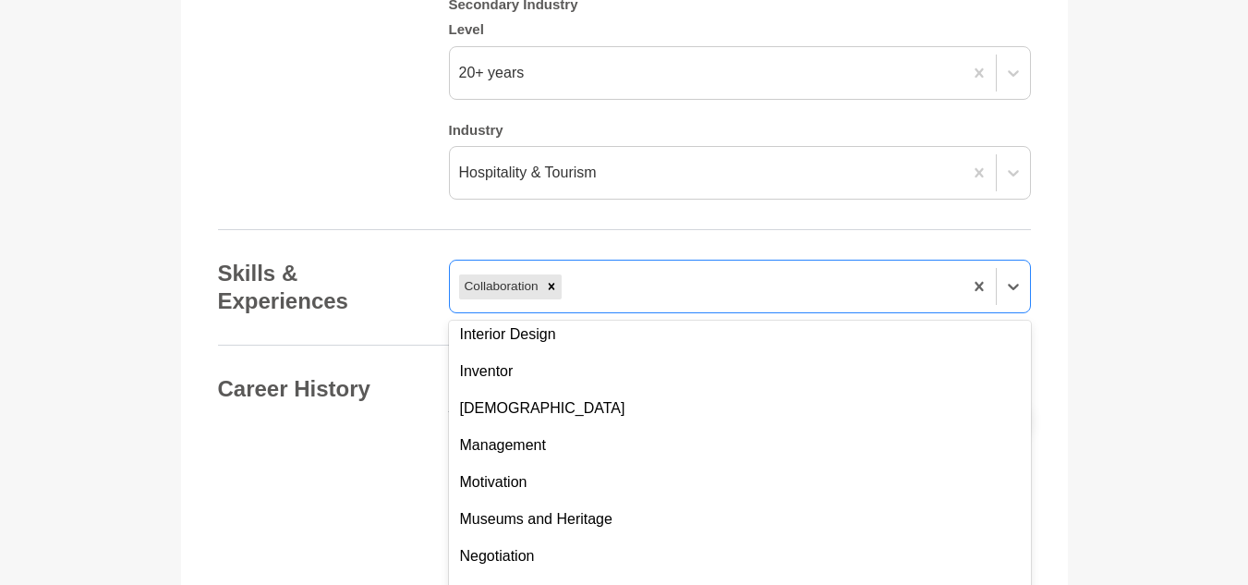
scroll to position [924, 0]
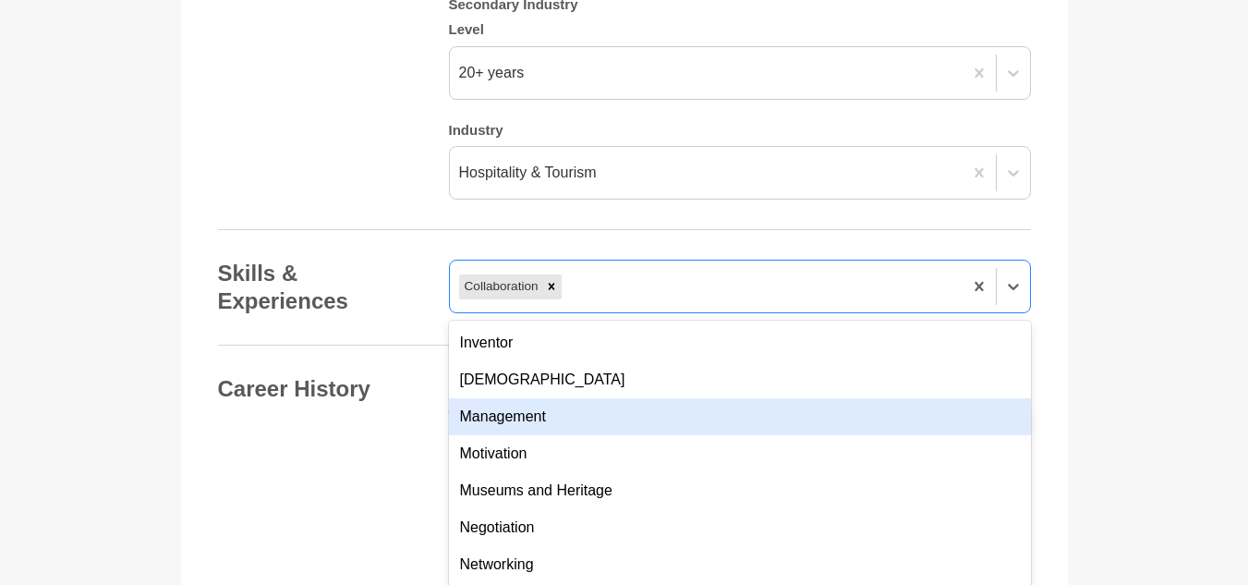
click at [602, 412] on div "Management" at bounding box center [740, 416] width 582 height 37
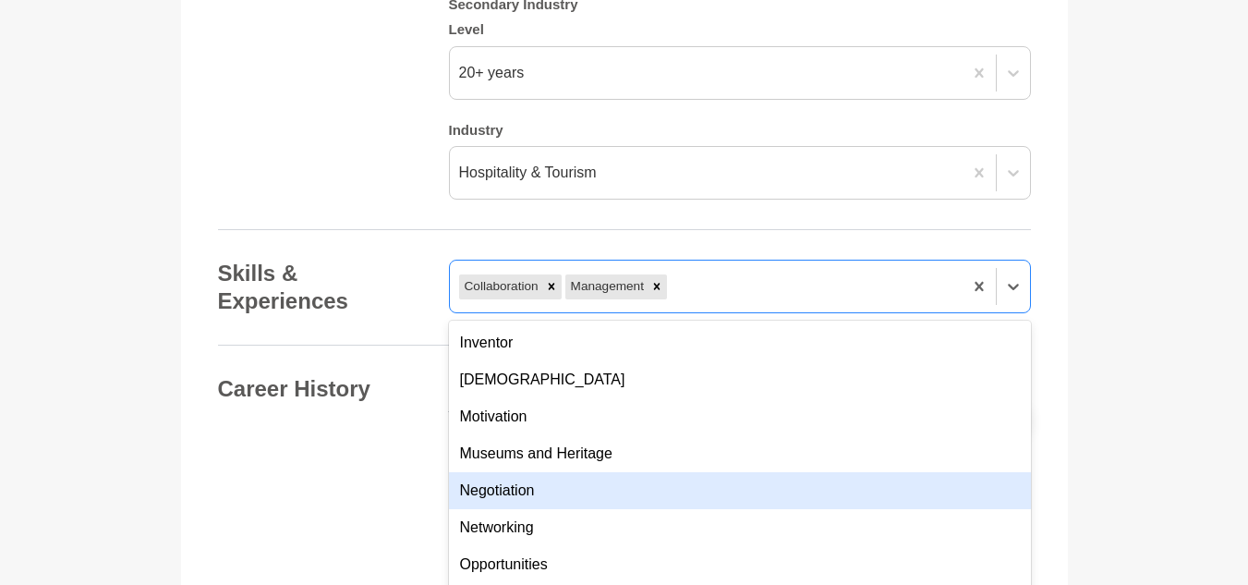
click at [578, 475] on div "Negotiation" at bounding box center [740, 490] width 582 height 37
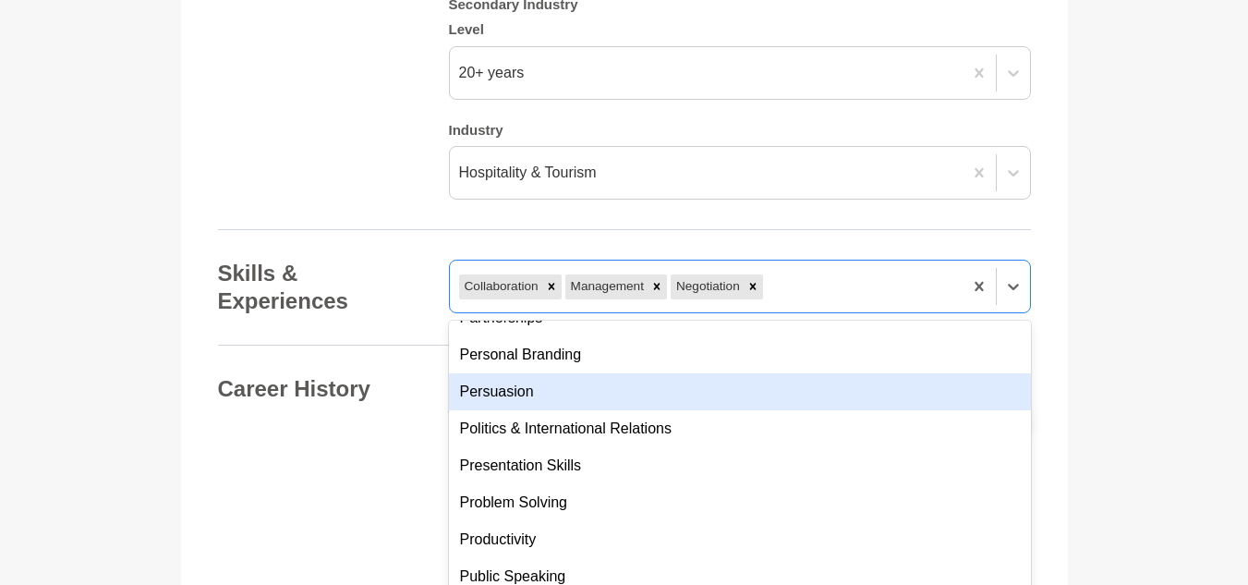
scroll to position [1201, 0]
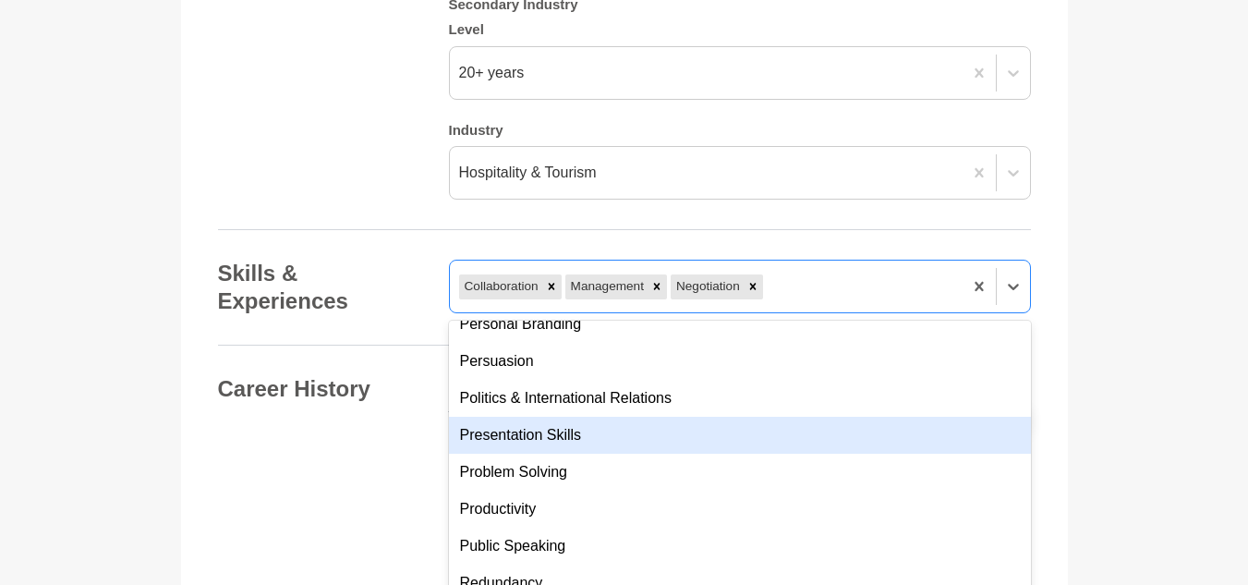
click at [597, 422] on div "Presentation Skills" at bounding box center [740, 435] width 582 height 37
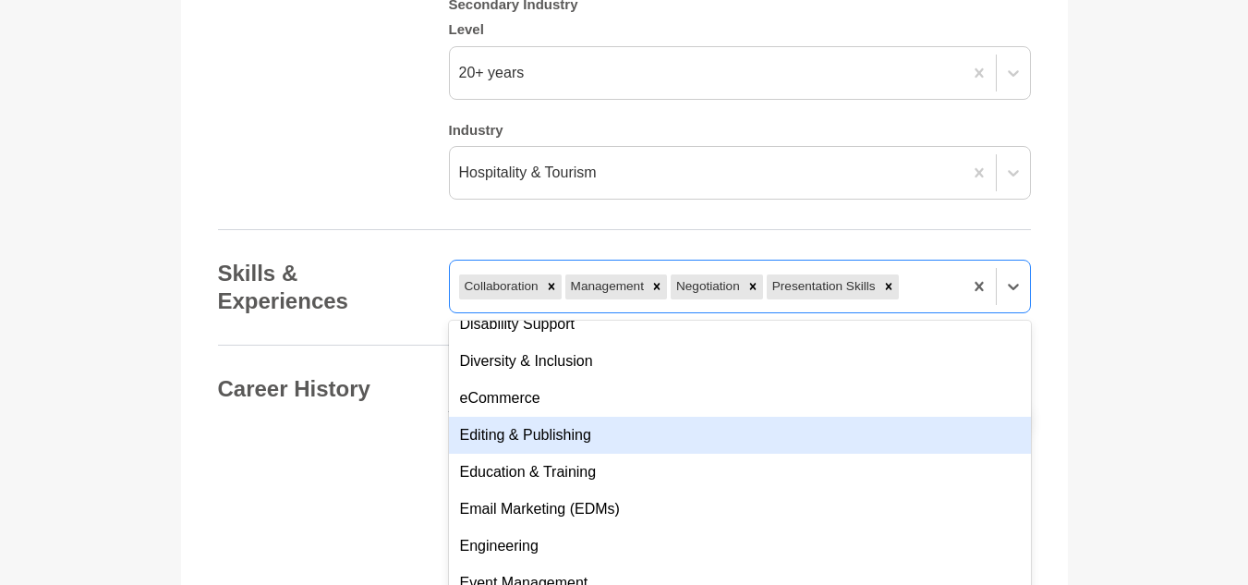
scroll to position [3327, 0]
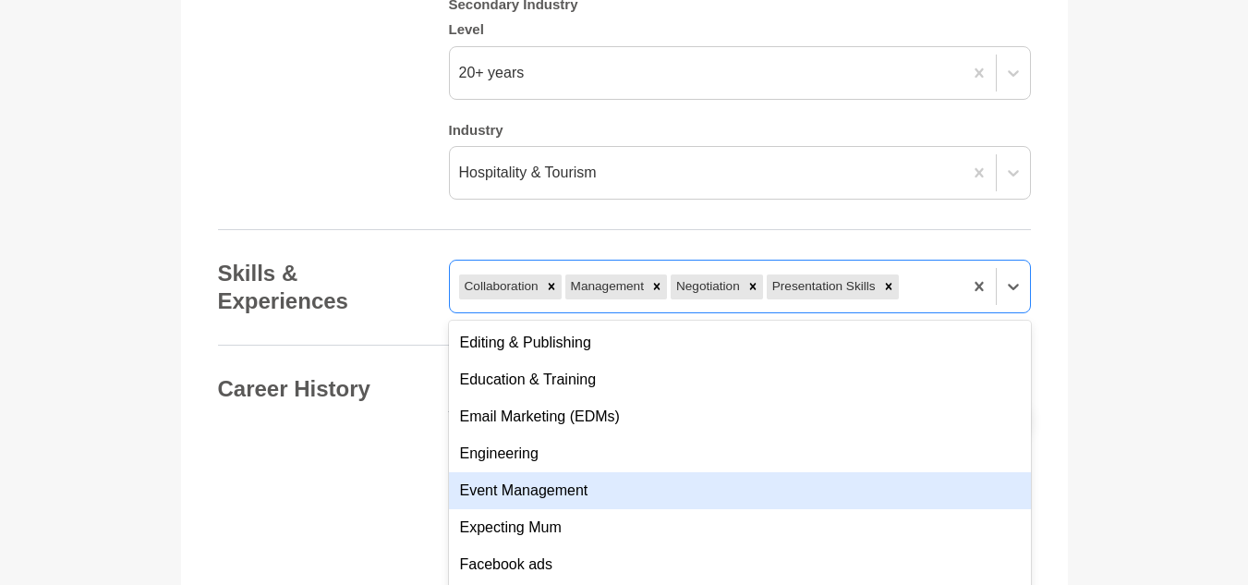
click at [590, 472] on div "Event Management" at bounding box center [740, 490] width 582 height 37
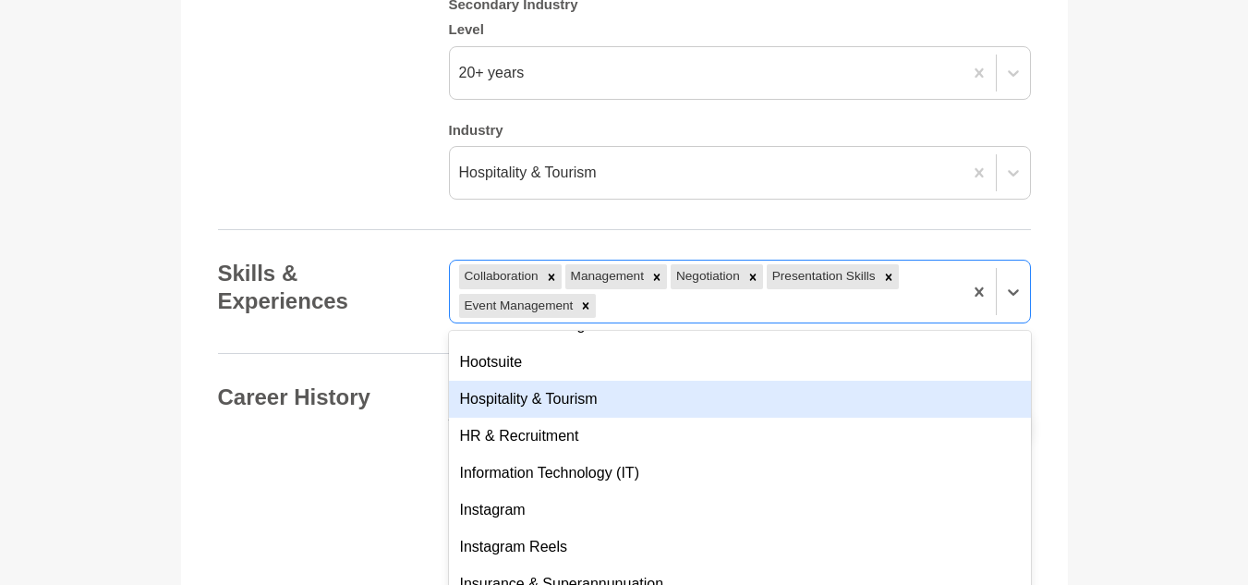
scroll to position [3973, 0]
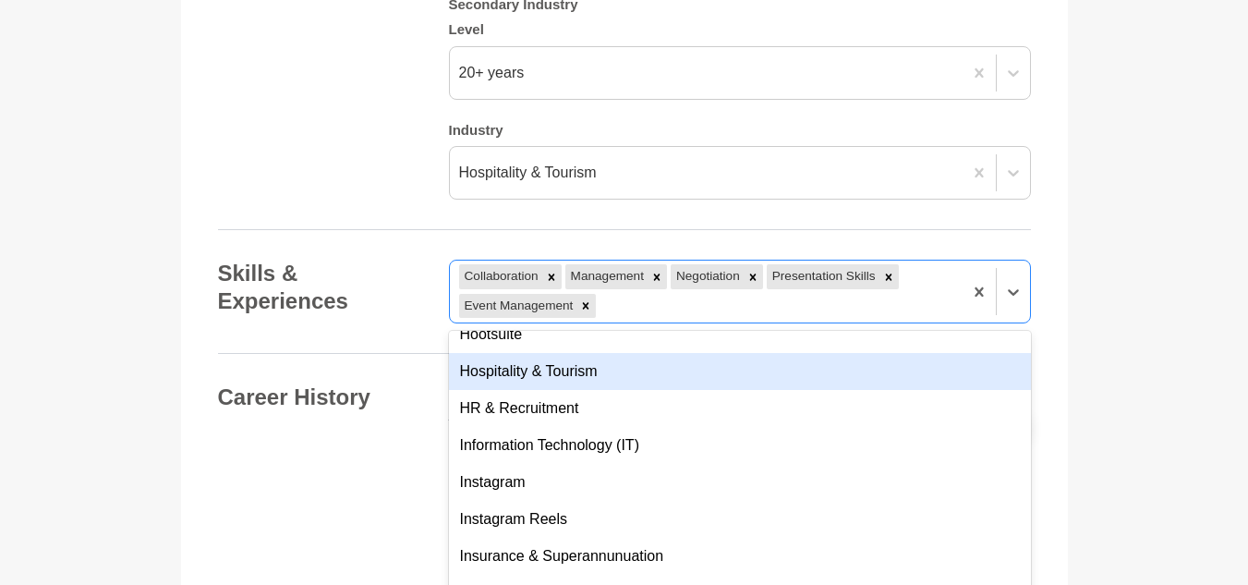
click at [597, 356] on div "Hospitality & Tourism" at bounding box center [740, 371] width 582 height 37
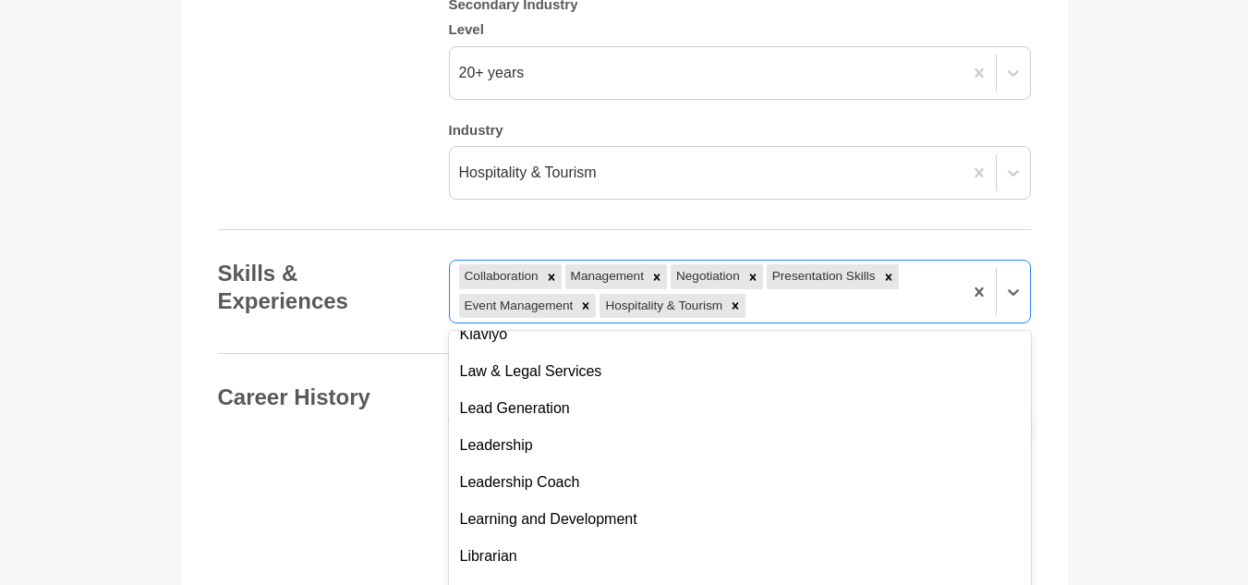
scroll to position [4435, 0]
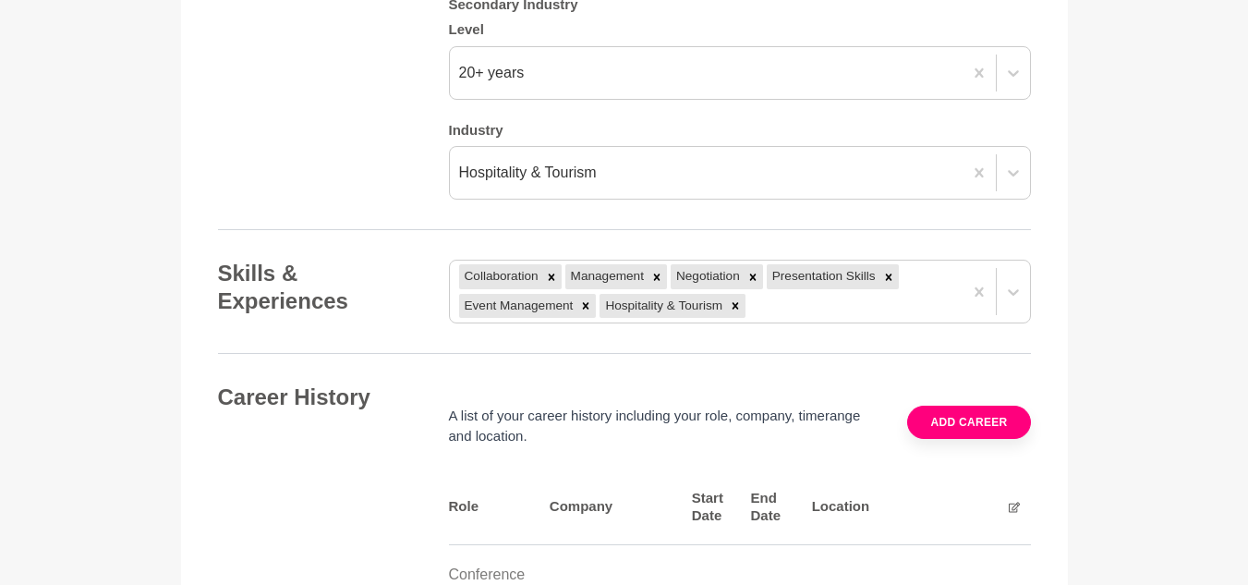
click at [792, 122] on h5 "Industry" at bounding box center [740, 131] width 582 height 18
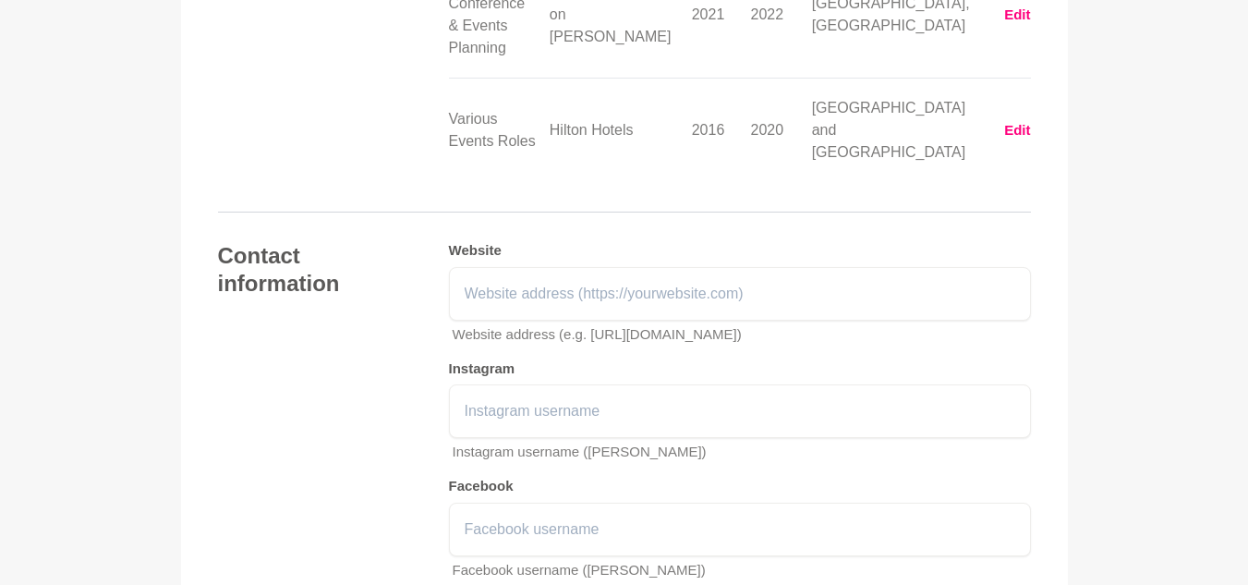
scroll to position [2986, 0]
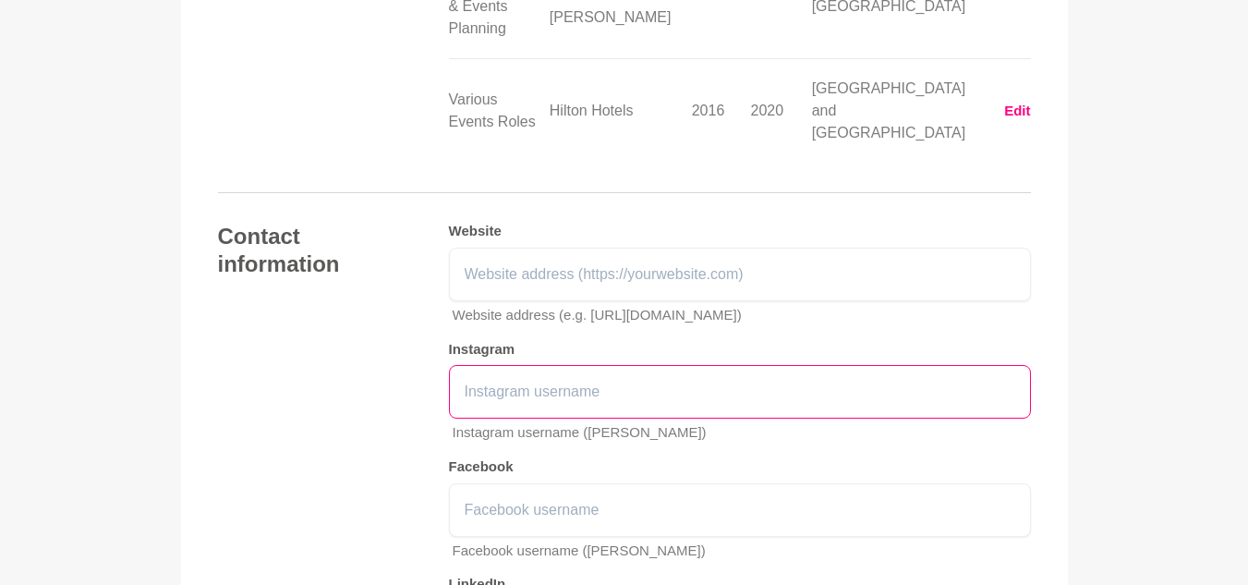
click at [629, 365] on input "text" at bounding box center [740, 392] width 582 height 54
type input "@[DOMAIN_NAME]"
drag, startPoint x: 609, startPoint y: 285, endPoint x: 410, endPoint y: 281, distance: 198.7
click at [410, 281] on div "Contact information Website Website address (e.g. [URL][DOMAIN_NAME]) Instagram…" at bounding box center [624, 458] width 813 height 470
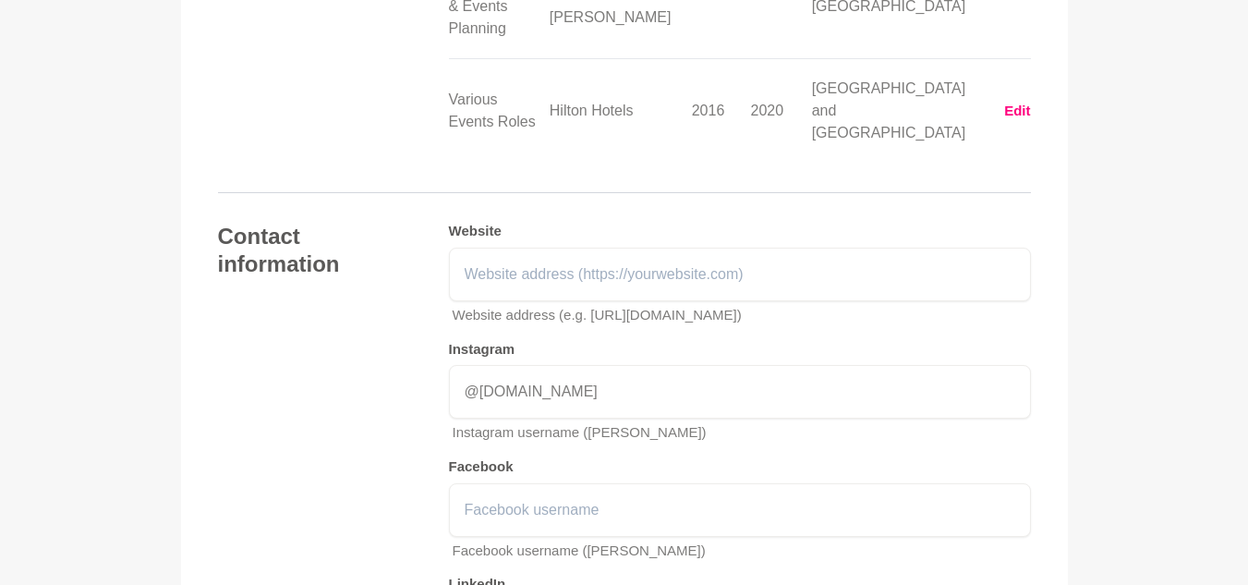
click at [786, 422] on p "Instagram username ([PERSON_NAME])" at bounding box center [742, 432] width 578 height 21
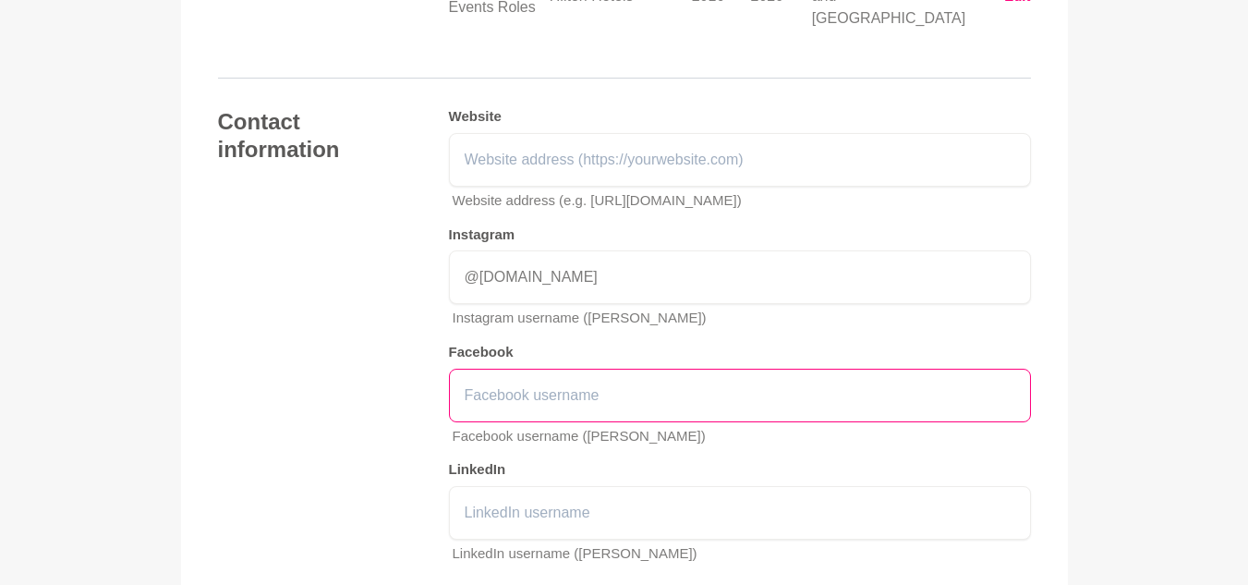
scroll to position [3170, 0]
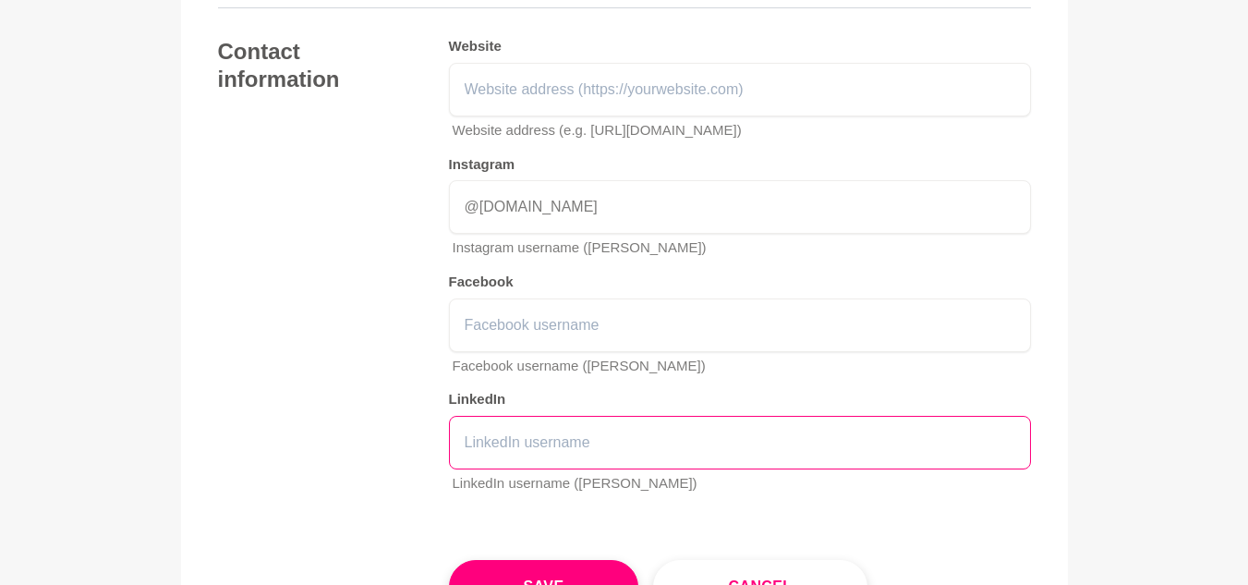
click at [645, 416] on input "text" at bounding box center [740, 443] width 582 height 54
type input "[PERSON_NAME]"
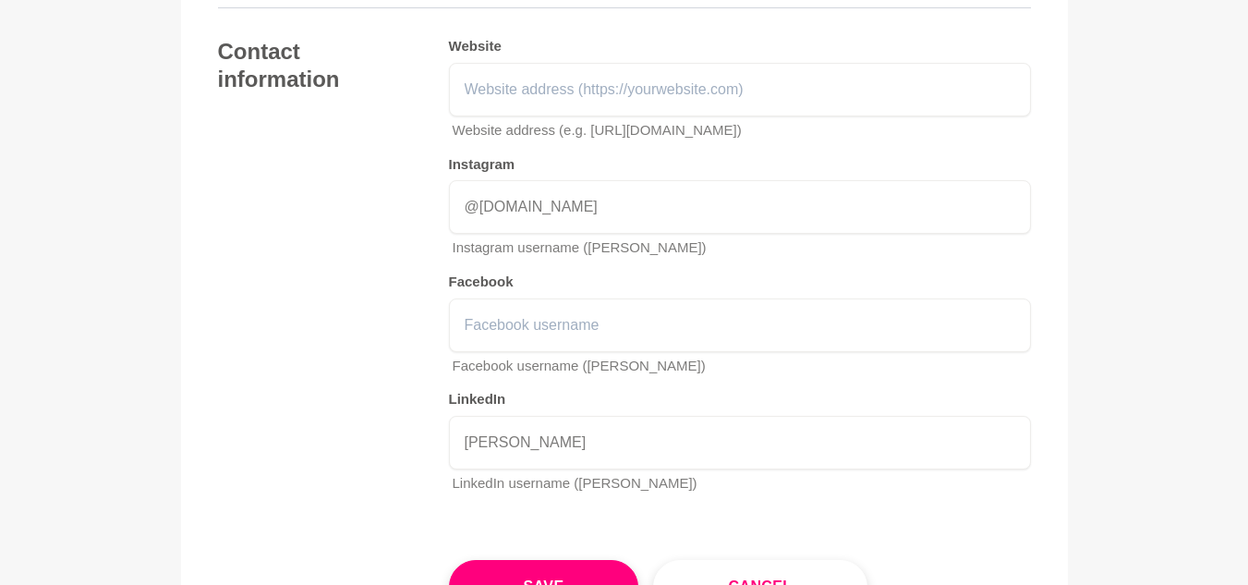
click at [811, 395] on div "Website Website address (e.g. [URL][DOMAIN_NAME]) Instagram @[DOMAIN_NAME] Inst…" at bounding box center [740, 273] width 582 height 470
click at [541, 560] on button "Save" at bounding box center [544, 587] width 190 height 54
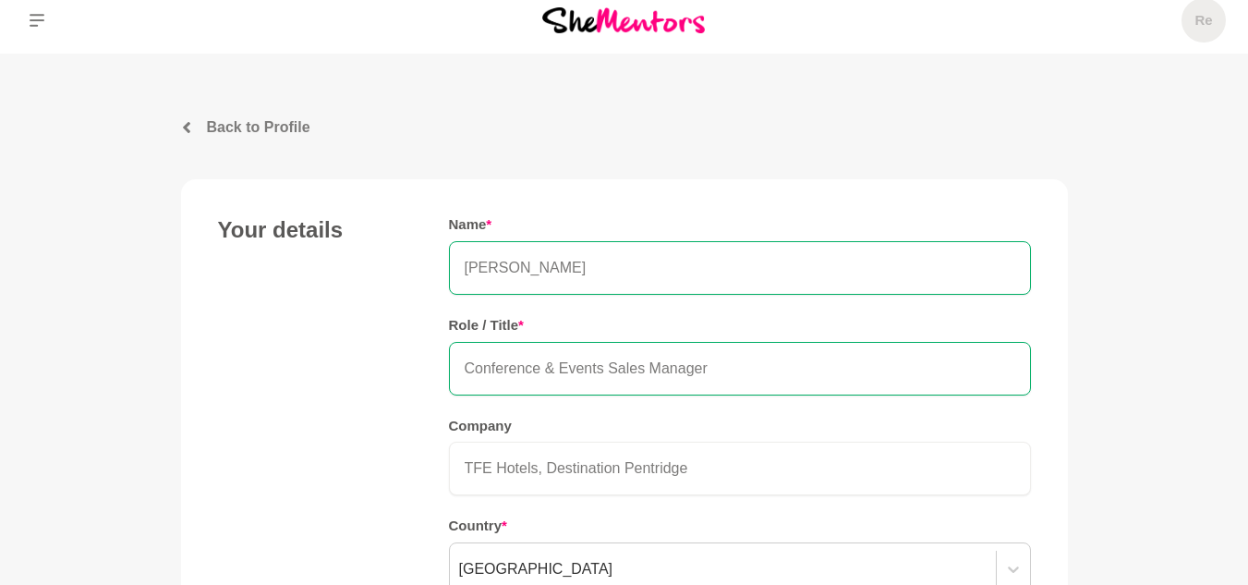
scroll to position [0, 0]
